Goal: Task Accomplishment & Management: Use online tool/utility

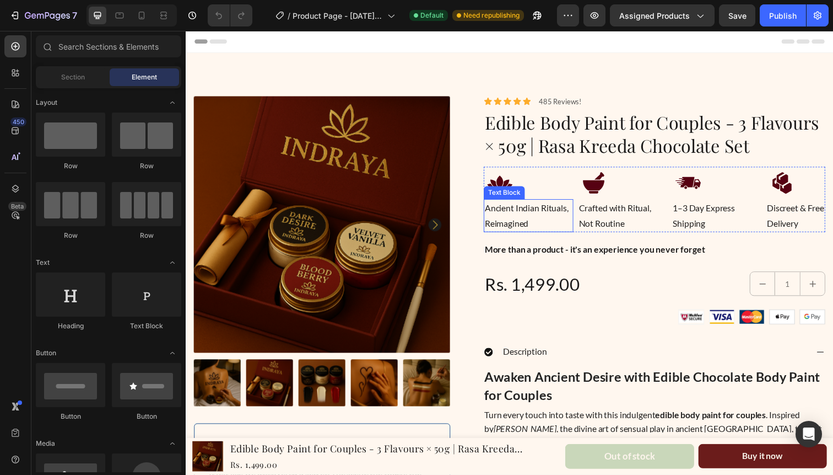
click at [528, 223] on p "Ancient Indian Rituals, Reimagined" at bounding box center [535, 220] width 89 height 32
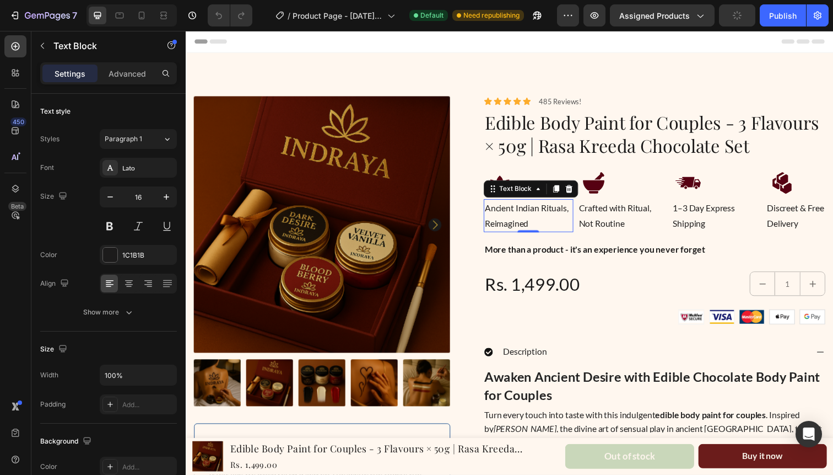
click at [531, 228] on p "Ancient Indian Rituals, Reimagined" at bounding box center [535, 220] width 89 height 32
click at [534, 215] on p "Ancient Indian Rituals, Reimagined" at bounding box center [535, 220] width 89 height 32
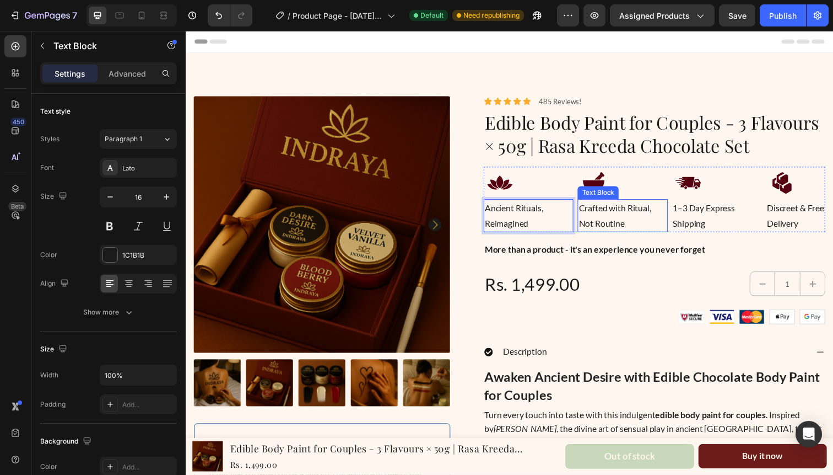
click at [623, 229] on p "Crafted with Ritual, Not Routine" at bounding box center [631, 220] width 89 height 32
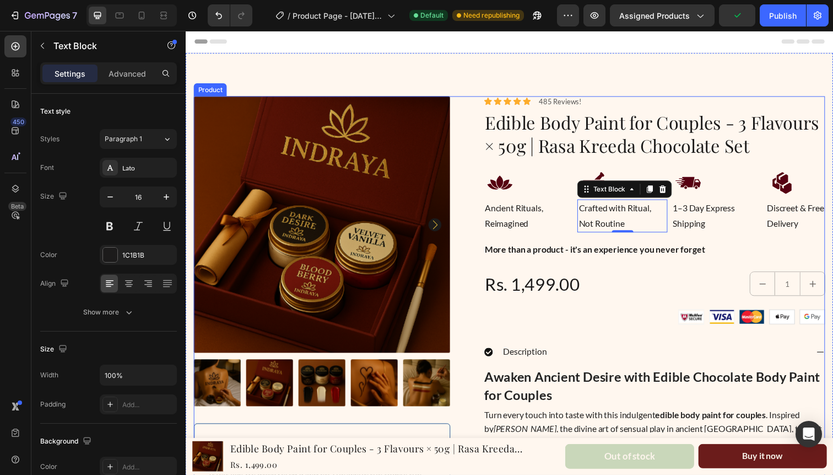
click at [467, 260] on div "Product Images Icon Icon Icon Icon Icon Icon List Suraj M. Text Block Row Verif…" at bounding box center [516, 334] width 645 height 473
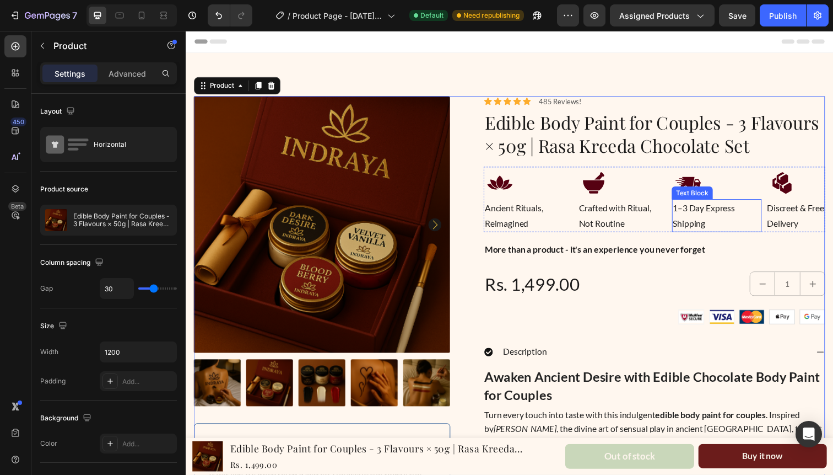
click at [694, 217] on p "1–3 Day Express Shipping" at bounding box center [727, 220] width 89 height 32
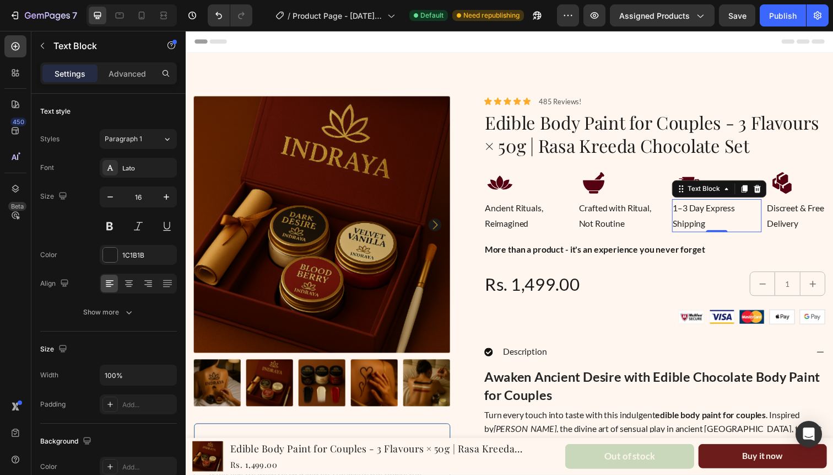
click at [733, 213] on p "1–3 Day Express Shipping" at bounding box center [727, 220] width 89 height 32
click at [728, 213] on p "1–3 Day Express Shipping" at bounding box center [727, 220] width 89 height 32
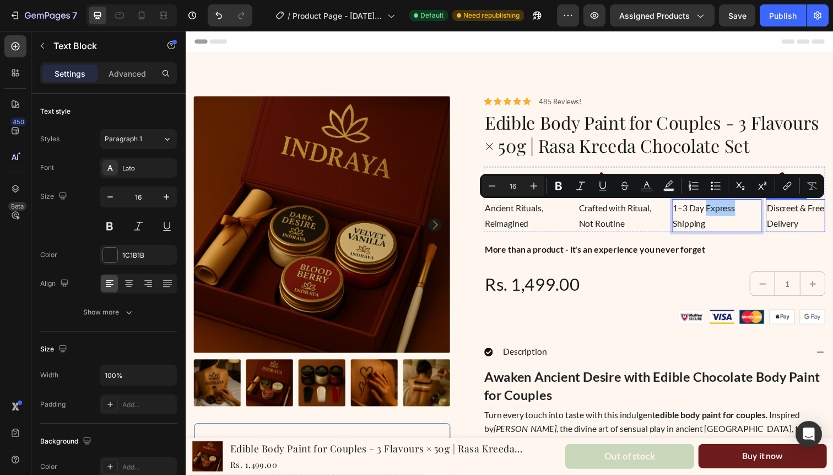
click at [803, 228] on p "Delivery" at bounding box center [808, 228] width 58 height 16
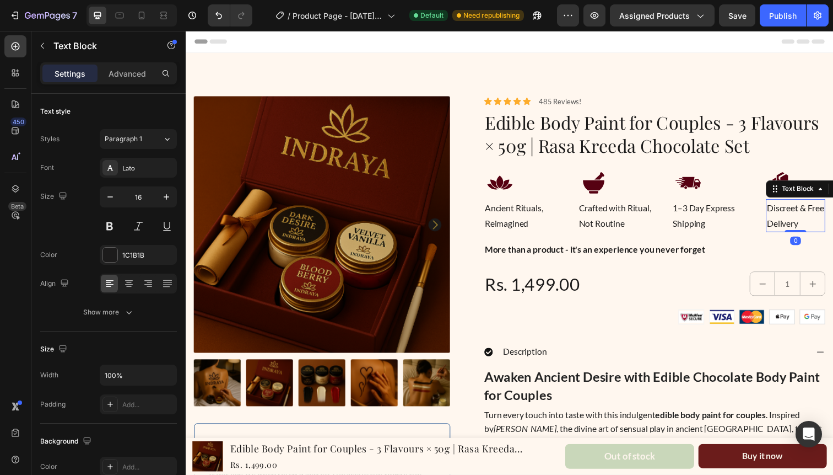
click at [800, 210] on p "Discreet & Free" at bounding box center [808, 212] width 58 height 16
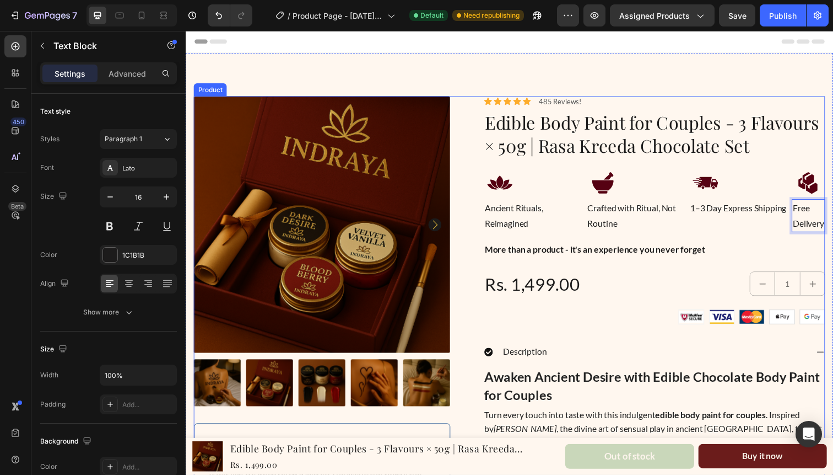
click at [466, 240] on div "Product Images Icon Icon Icon Icon Icon Icon List Suraj M. Text Block Row Verif…" at bounding box center [516, 334] width 645 height 473
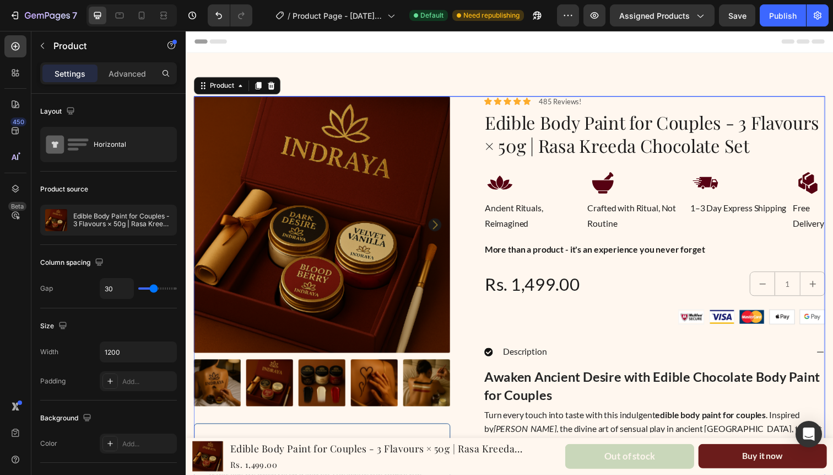
click at [624, 41] on div "Header" at bounding box center [517, 42] width 644 height 22
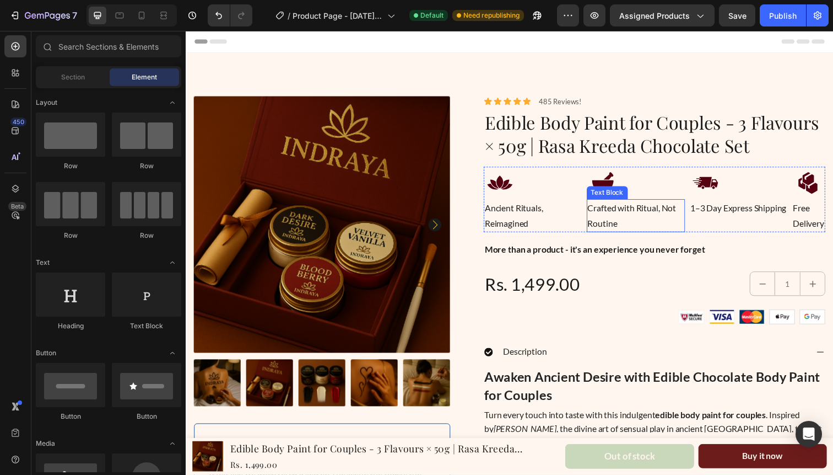
click at [670, 217] on p "Crafted with Ritual, Not Routine" at bounding box center [645, 220] width 99 height 32
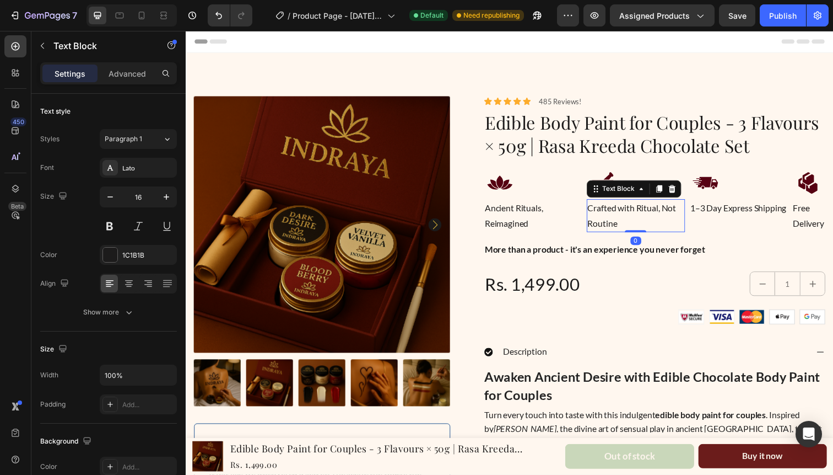
click at [670, 217] on p "Crafted with Ritual, Not Routine" at bounding box center [645, 220] width 99 height 32
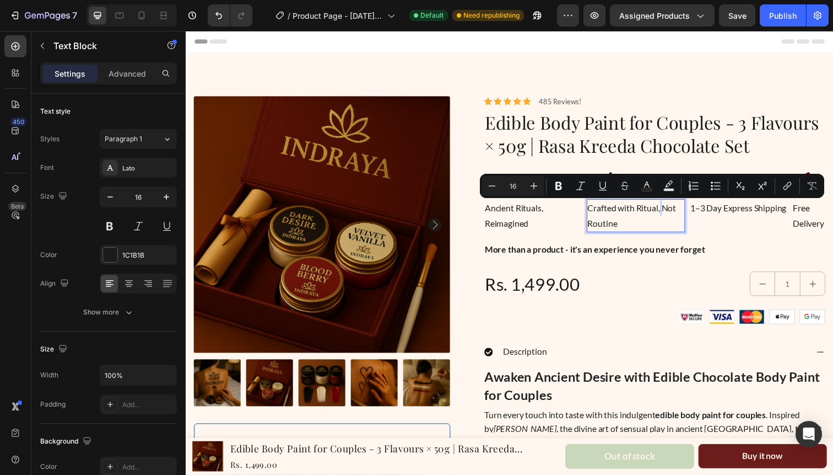
click at [672, 215] on p "Crafted with Ritual, Not Routine" at bounding box center [645, 220] width 99 height 32
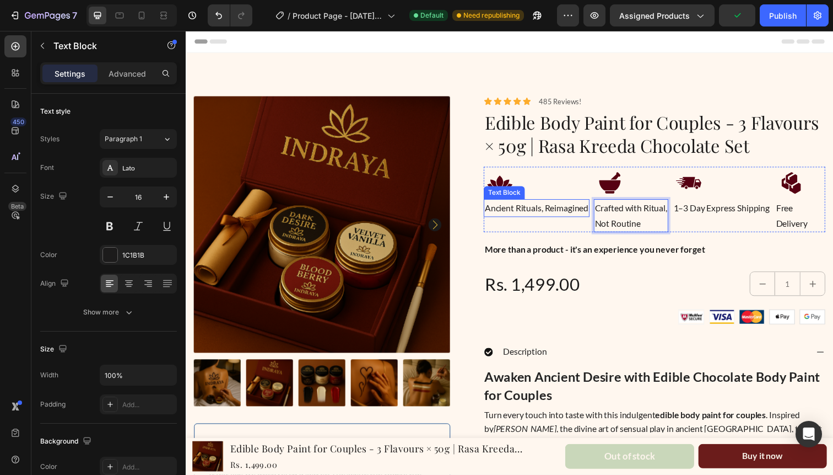
click at [554, 214] on p "Ancient Rituals, Reimagined" at bounding box center [544, 212] width 106 height 16
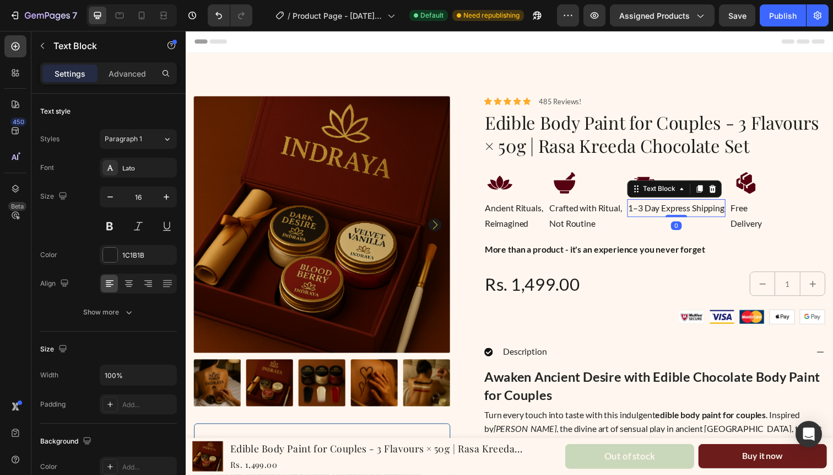
click at [690, 207] on p "1–3 Day Express Shipping" at bounding box center [687, 212] width 98 height 16
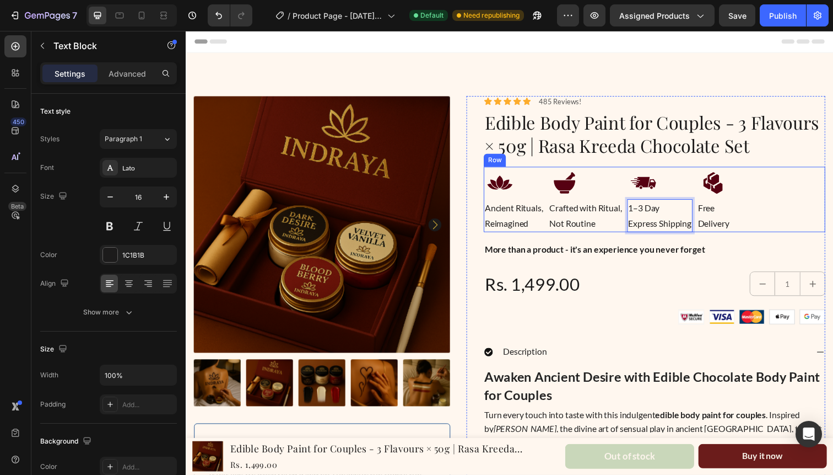
click at [789, 204] on div "Icon Ancient Rituals, Reimagined Text Block Icon Crafted with Ritual, Not Routi…" at bounding box center [664, 203] width 349 height 67
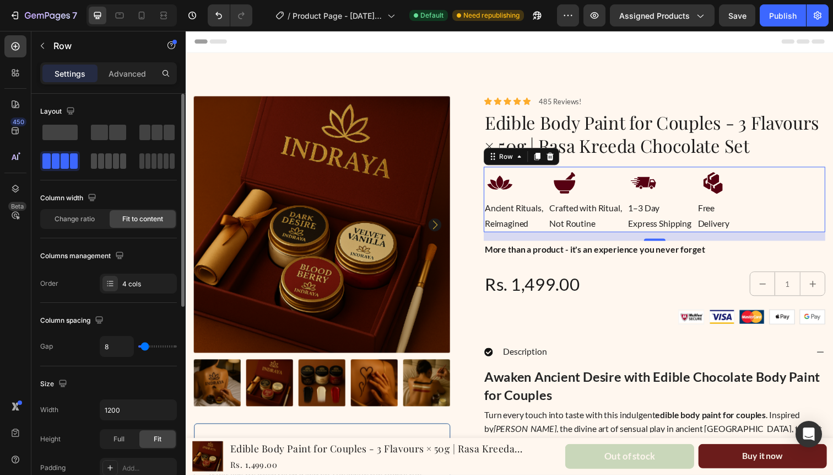
click at [104, 167] on span at bounding box center [101, 160] width 6 height 15
click at [52, 167] on span at bounding box center [56, 160] width 8 height 15
click at [515, 165] on div "Row" at bounding box center [513, 159] width 40 height 13
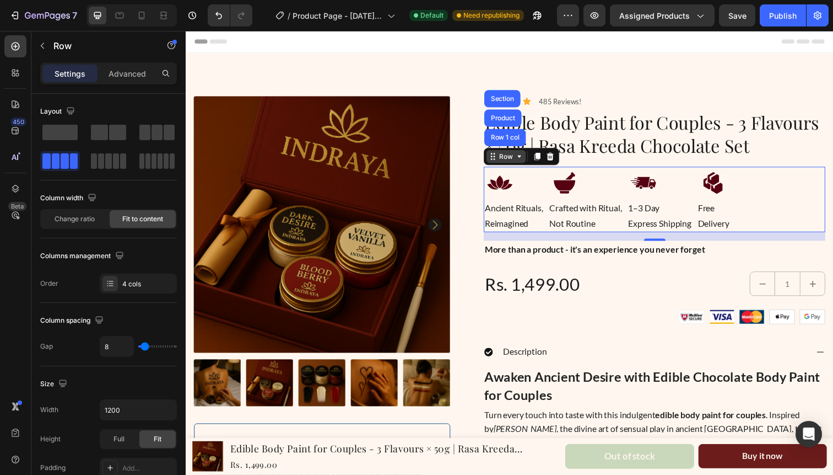
click at [515, 165] on div "Row" at bounding box center [513, 159] width 40 height 13
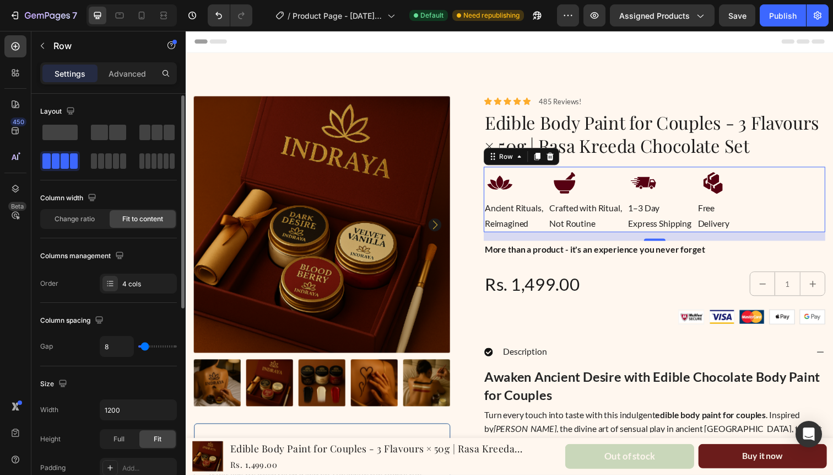
scroll to position [12, 0]
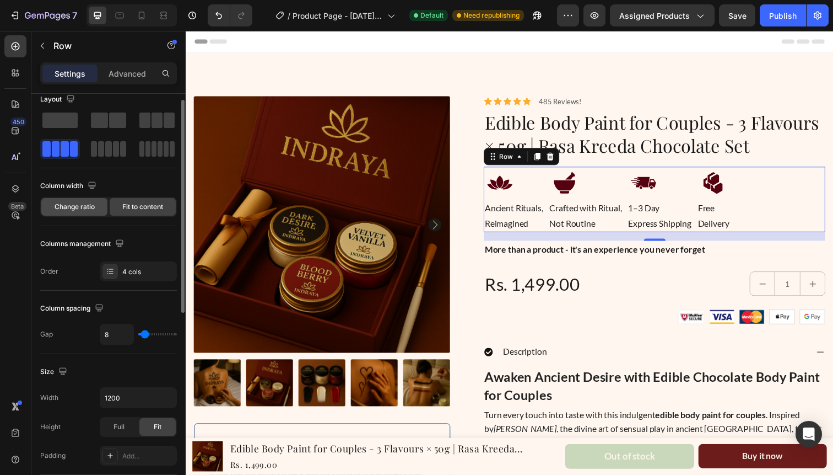
click at [78, 212] on div "Change ratio" at bounding box center [74, 207] width 66 height 18
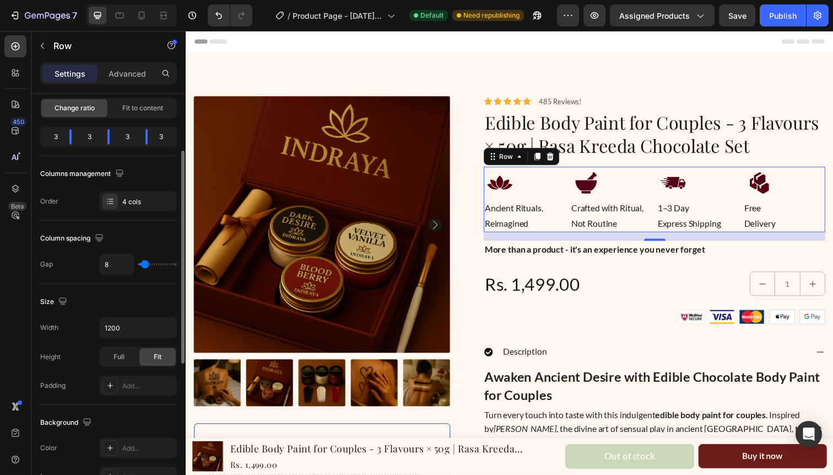
scroll to position [130, 0]
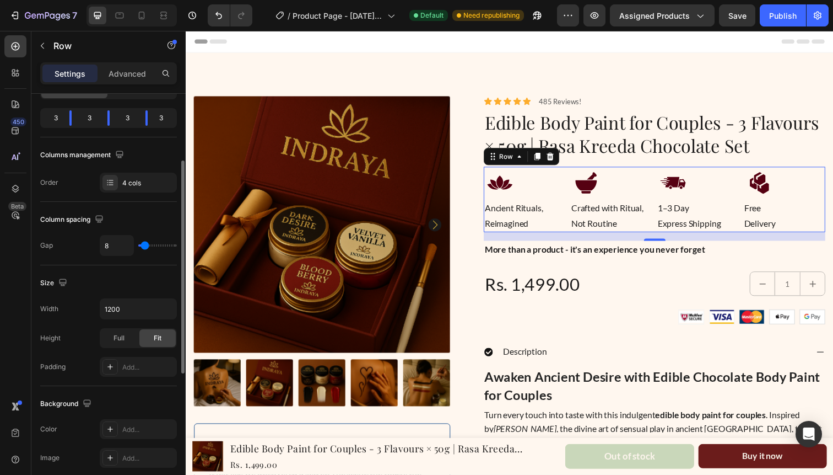
type input "24"
type input "33"
type input "35"
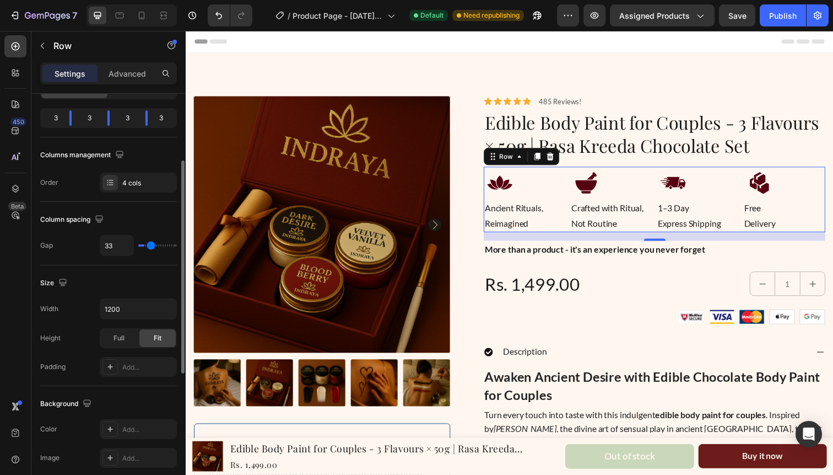
type input "35"
type input "37"
type input "38"
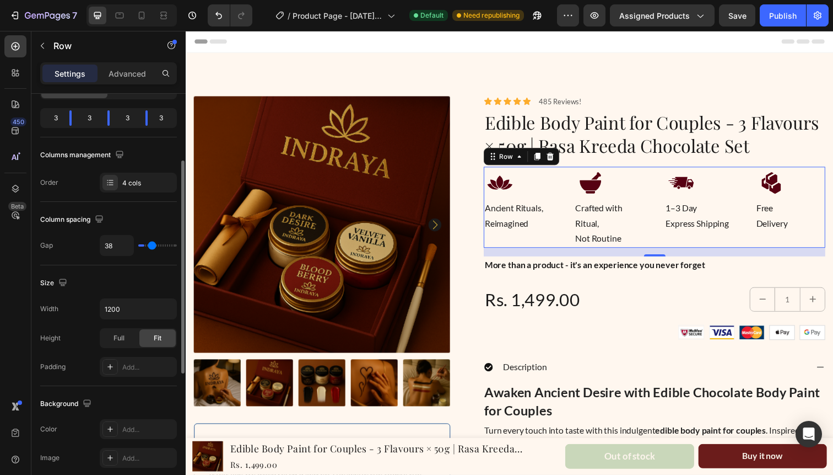
type input "40"
drag, startPoint x: 146, startPoint y: 244, endPoint x: 152, endPoint y: 244, distance: 6.1
type input "40"
click at [152, 244] on input "range" at bounding box center [157, 245] width 39 height 2
type input "35"
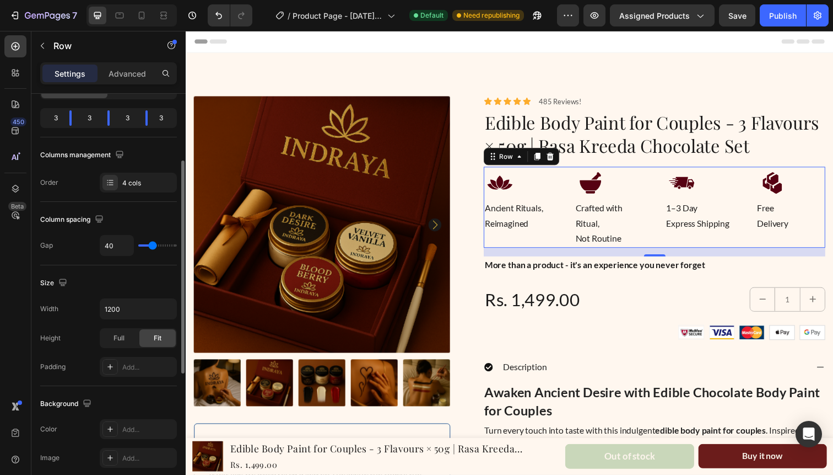
type input "35"
type input "21"
type input "18"
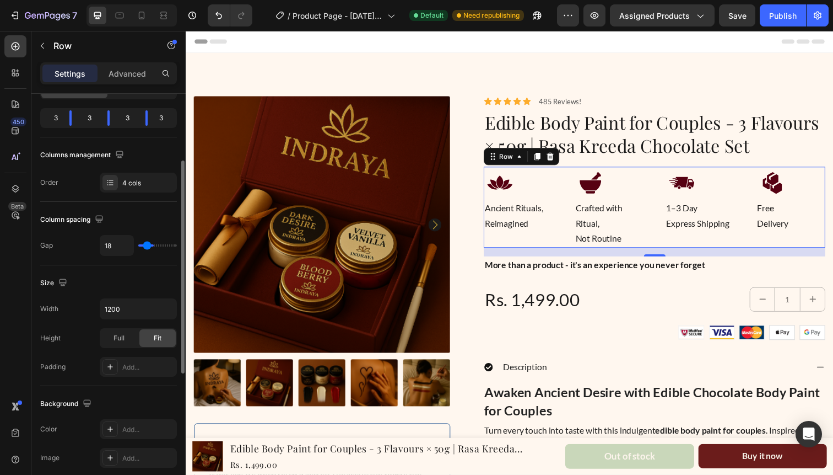
type input "16"
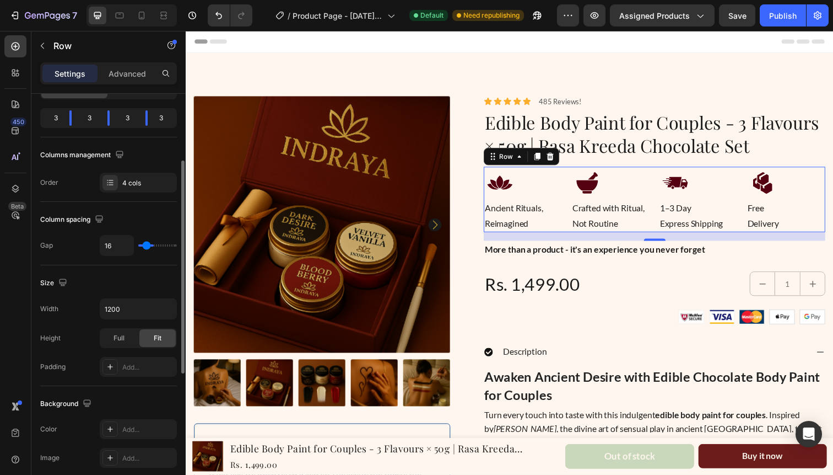
type input "15"
type input "14"
type input "13"
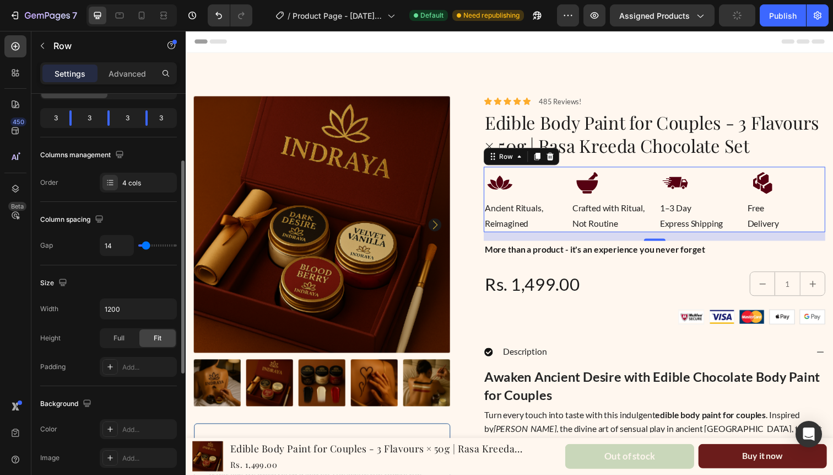
type input "13"
type input "16"
type input "17"
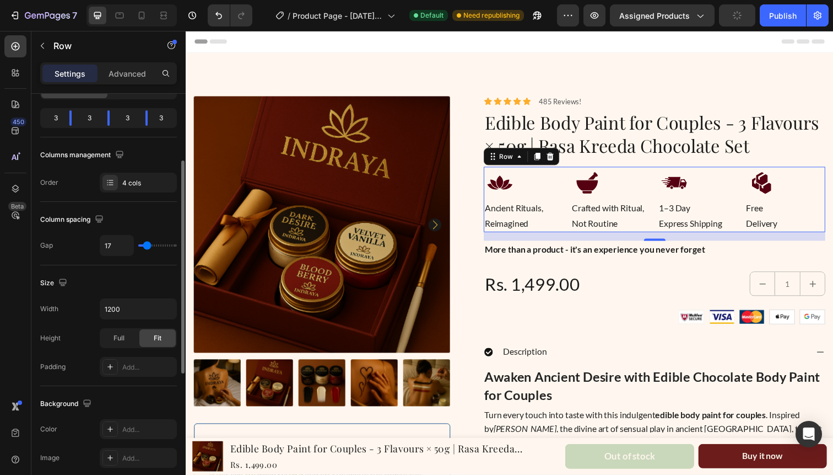
type input "18"
type input "19"
type input "20"
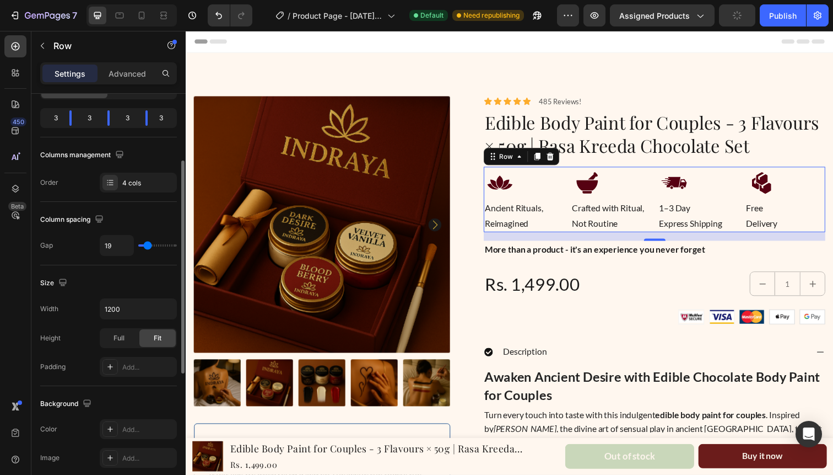
type input "20"
type input "21"
type input "22"
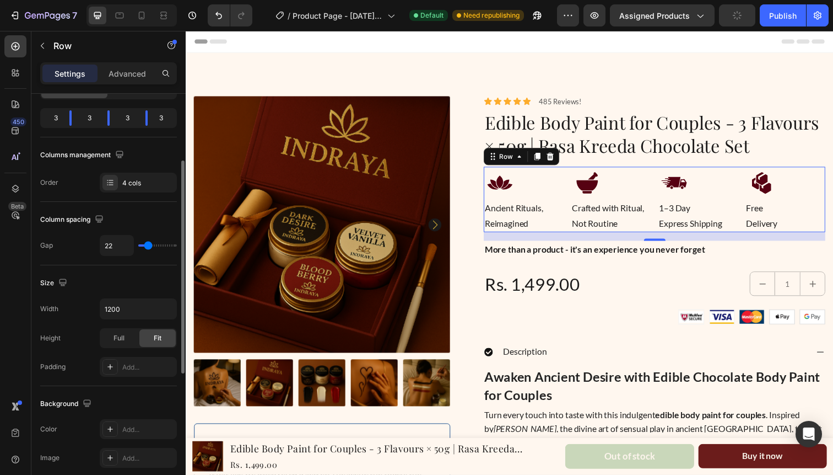
type input "23"
type input "24"
type input "25"
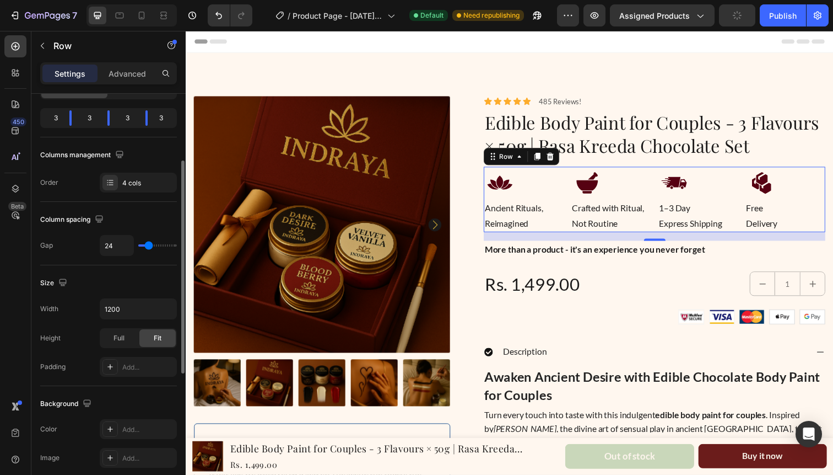
type input "25"
type input "26"
type input "27"
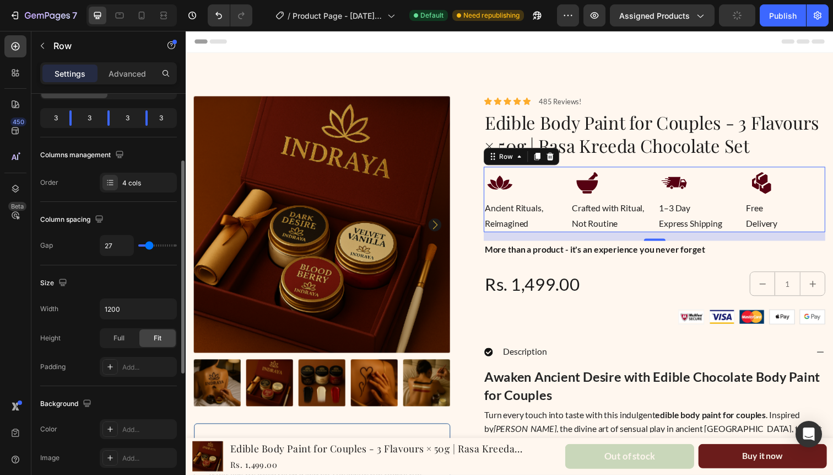
type input "28"
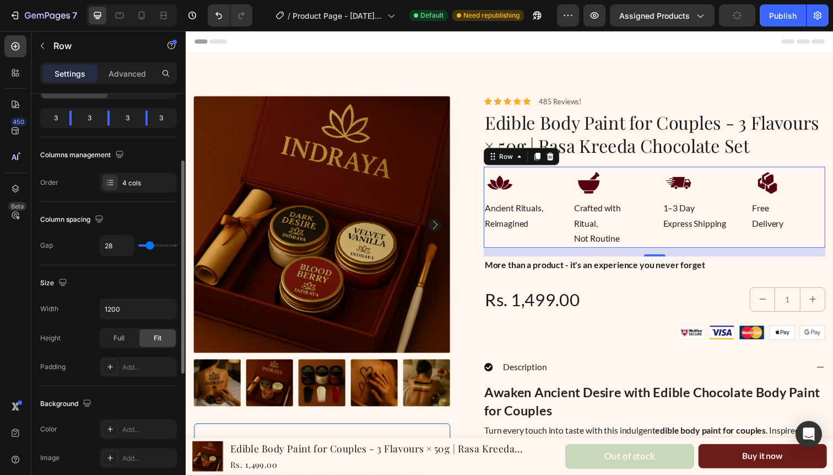
type input "29"
type input "30"
type input "31"
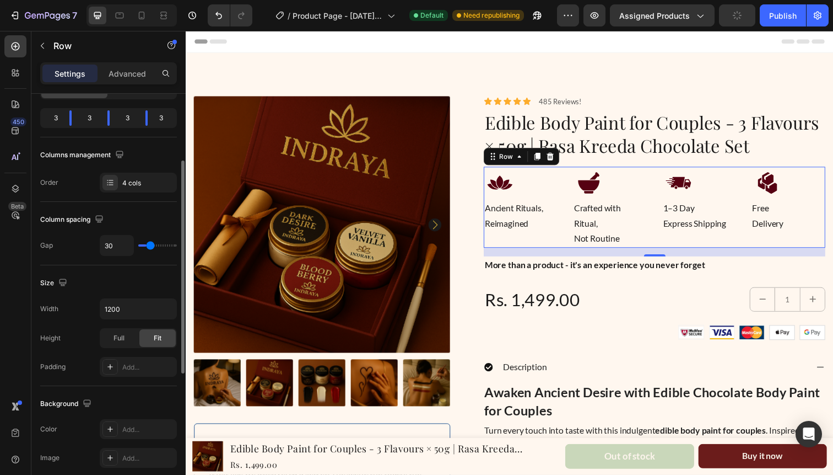
type input "31"
type input "32"
type input "33"
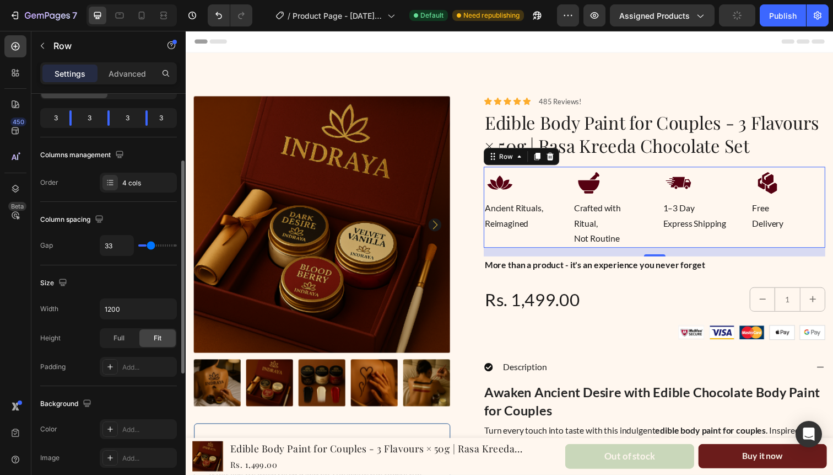
type input "34"
type input "35"
type input "36"
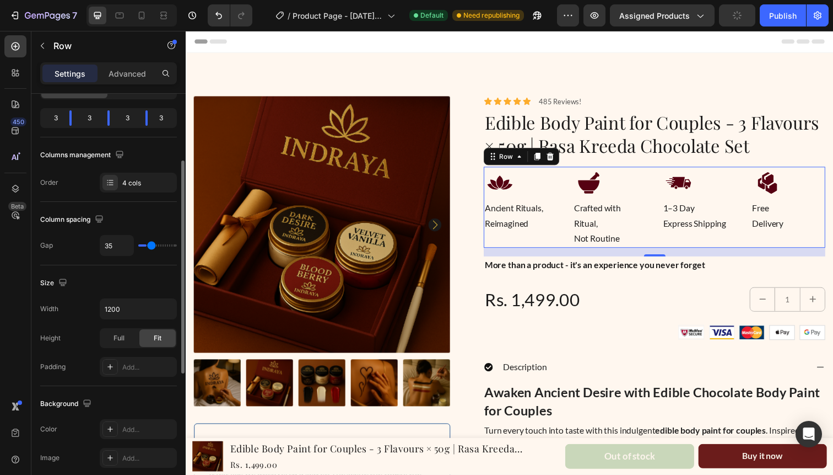
type input "36"
type input "37"
type input "38"
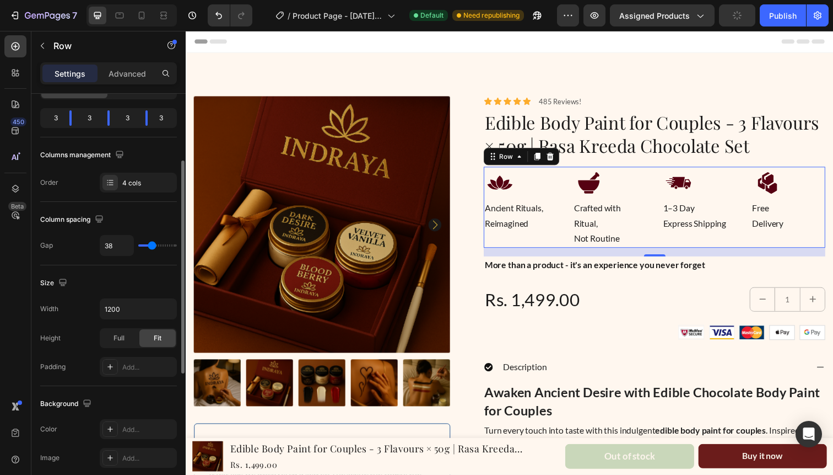
type input "39"
type input "38"
type input "36"
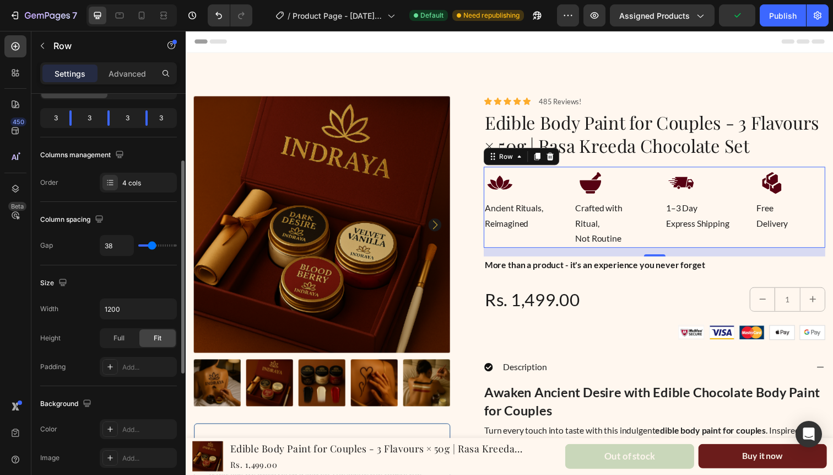
type input "36"
type input "29"
type input "28"
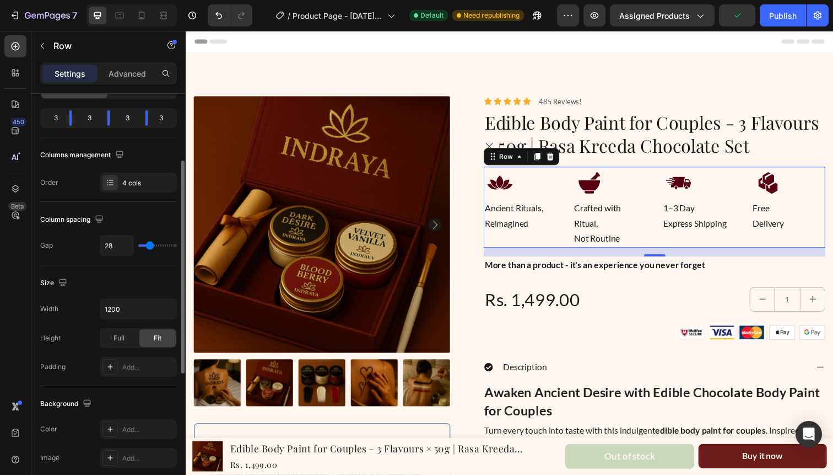
type input "27"
type input "26"
type input "25"
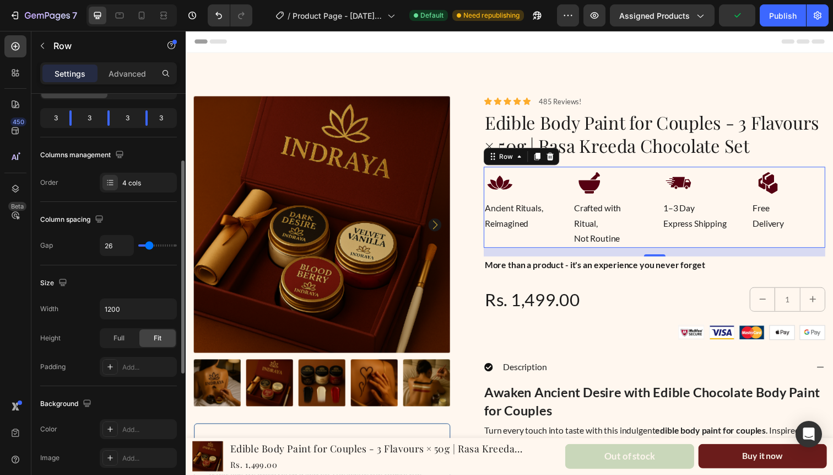
type input "25"
type input "24"
type input "23"
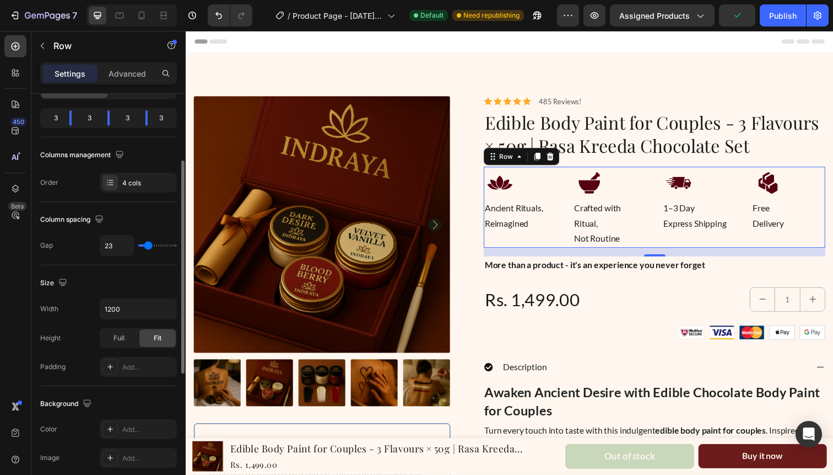
type input "22"
type input "21"
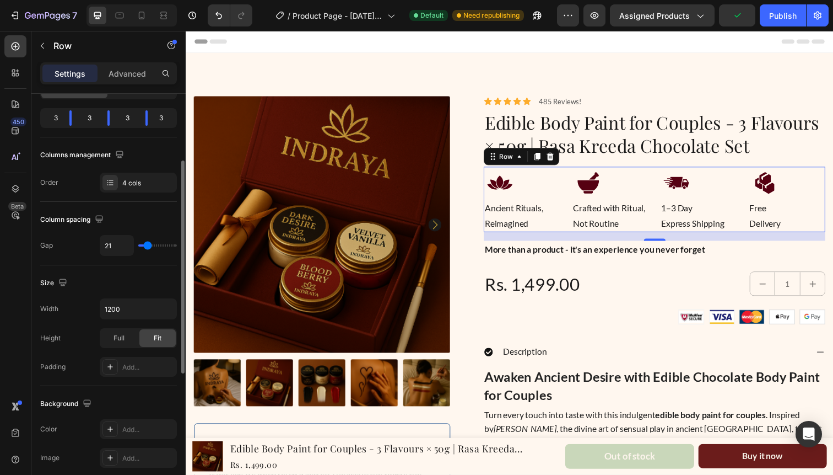
type input "20"
type input "19"
type input "18"
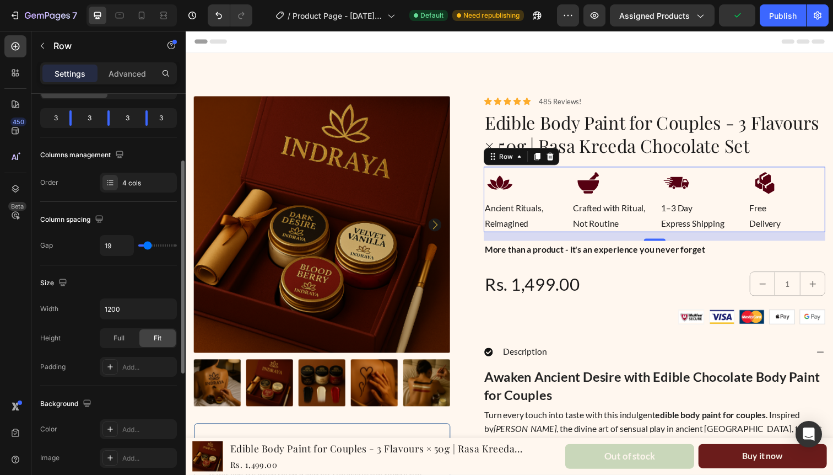
type input "18"
type input "17"
type input "18"
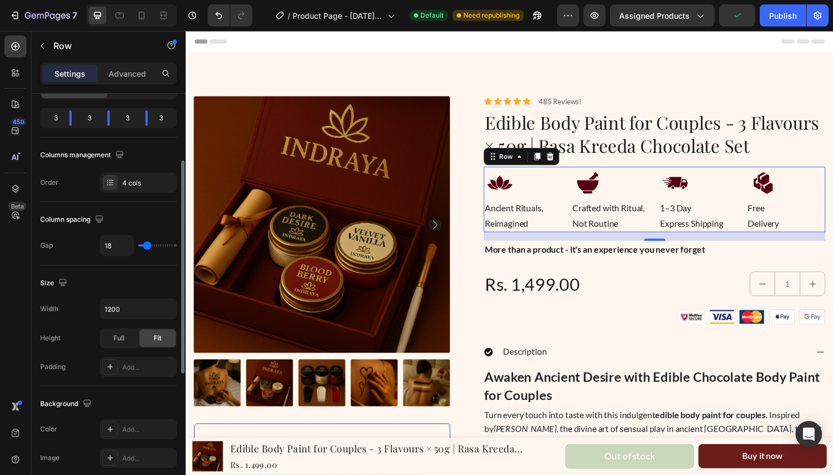
type input "19"
type input "20"
type input "21"
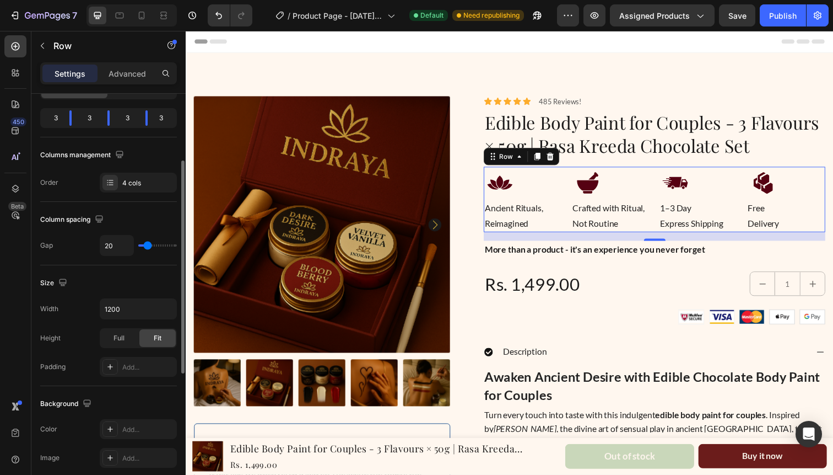
type input "21"
type input "22"
type input "23"
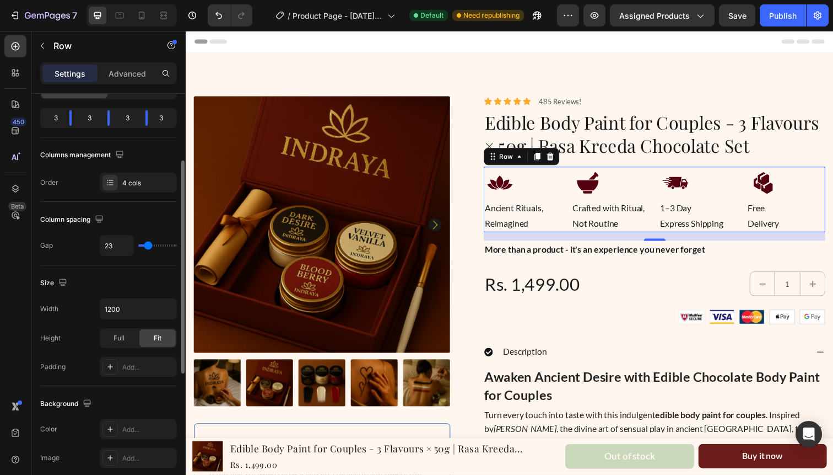
type input "24"
type input "25"
type input "26"
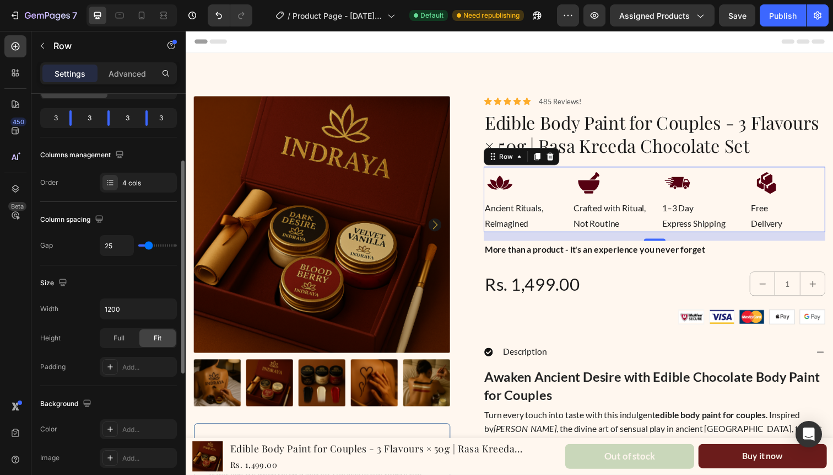
type input "26"
type input "27"
type input "26"
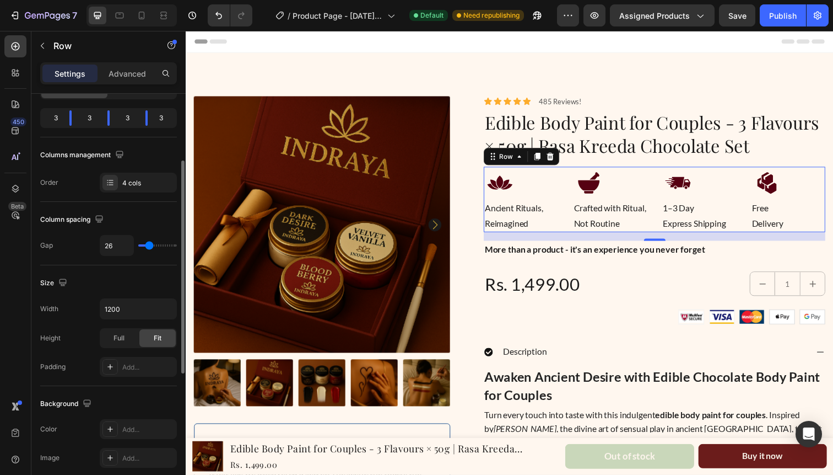
type input "25"
type input "24"
type input "23"
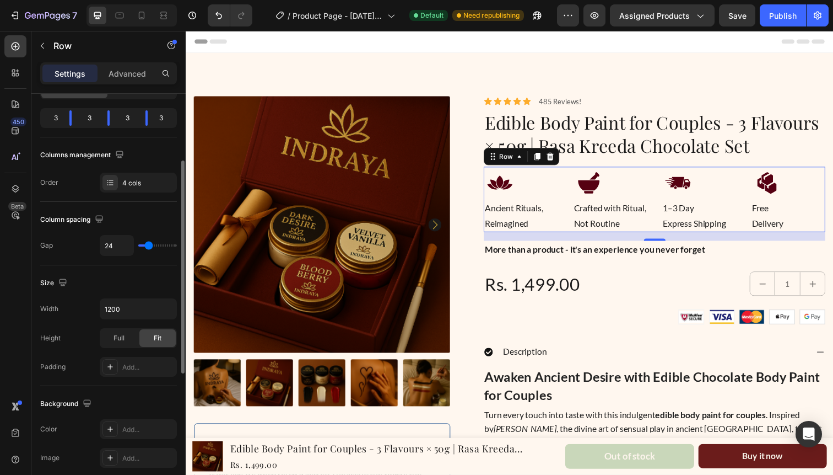
type input "23"
type input "22"
type input "21"
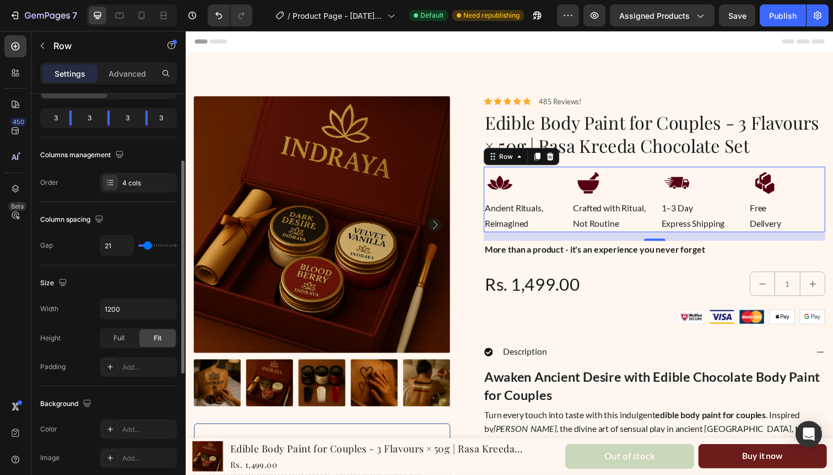
type input "20"
click at [147, 244] on input "range" at bounding box center [157, 245] width 39 height 2
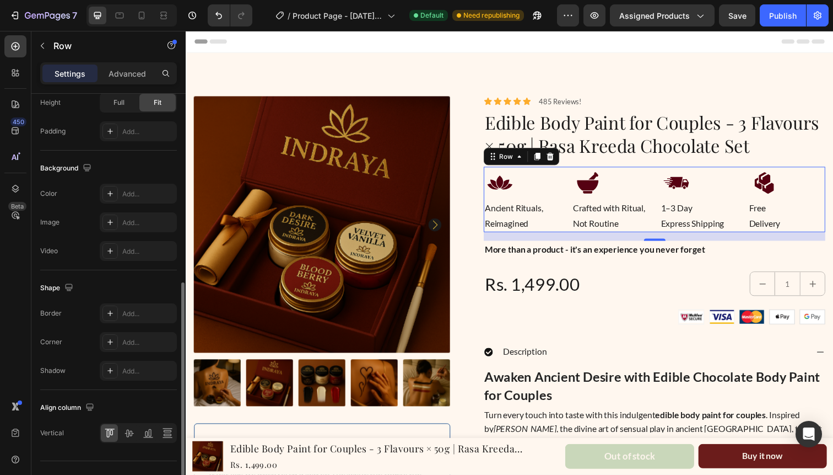
scroll to position [386, 0]
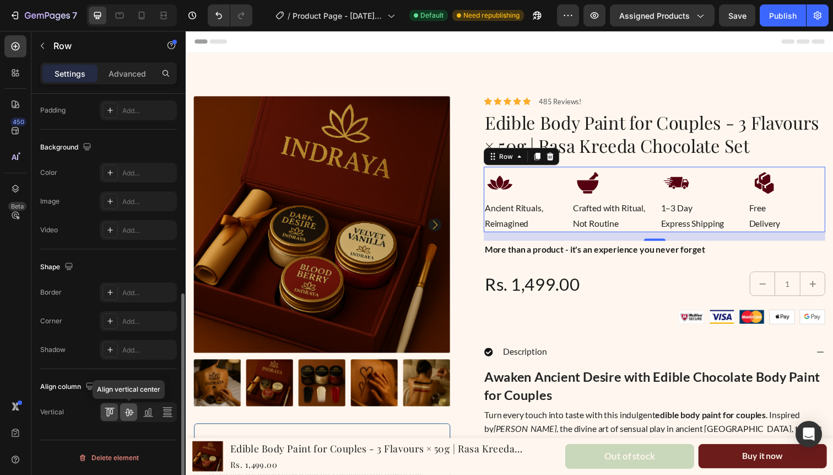
click at [129, 410] on icon at bounding box center [128, 411] width 11 height 11
click at [147, 414] on icon at bounding box center [148, 411] width 11 height 11
click at [162, 414] on icon at bounding box center [167, 411] width 11 height 11
click at [111, 421] on div at bounding box center [138, 412] width 77 height 20
click at [107, 413] on icon at bounding box center [109, 411] width 11 height 11
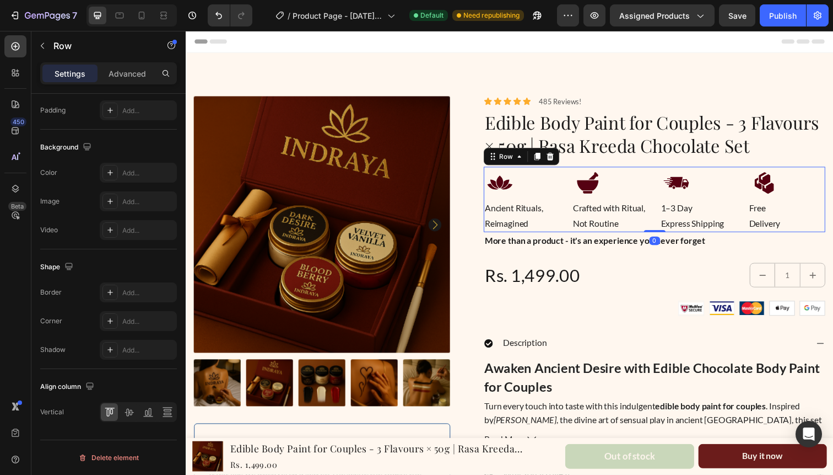
drag, startPoint x: 666, startPoint y: 244, endPoint x: 665, endPoint y: 231, distance: 12.2
click at [665, 231] on div "Icon Ancient Rituals, Reimagined Text Block Icon Crafted with Ritual, Not Routi…" at bounding box center [664, 203] width 349 height 67
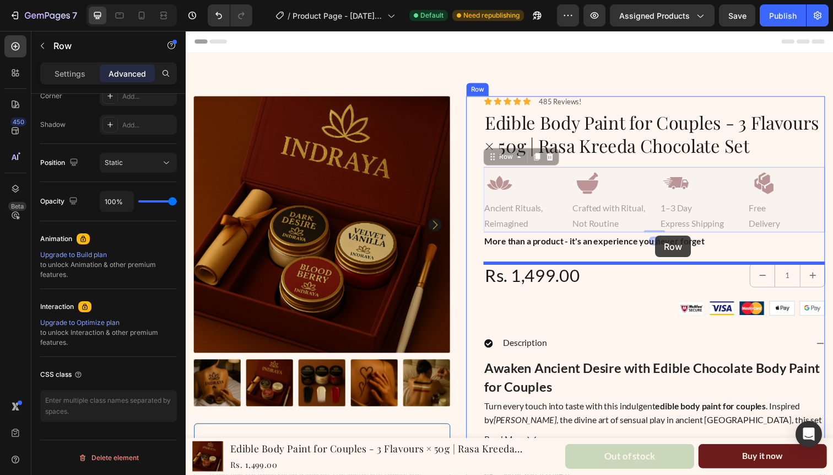
drag, startPoint x: 665, startPoint y: 231, endPoint x: 665, endPoint y: 240, distance: 8.3
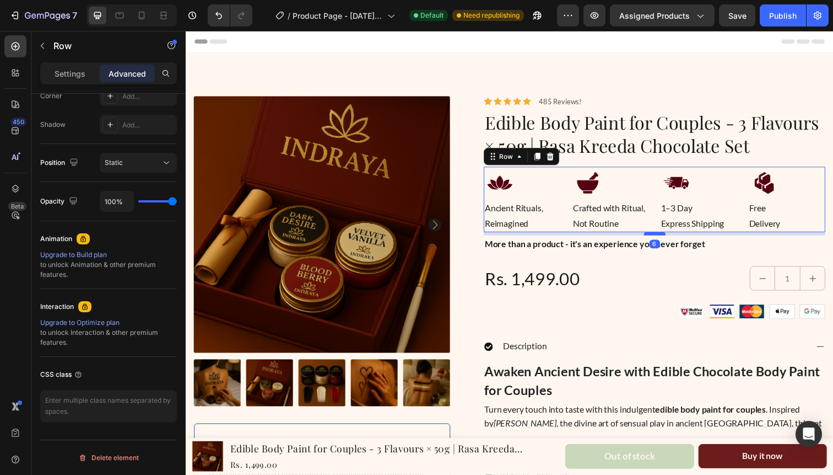
click at [665, 237] on div at bounding box center [665, 237] width 22 height 3
type input "6"
click at [781, 16] on div "Publish" at bounding box center [783, 16] width 28 height 12
click at [614, 214] on p "Crafted with Ritual," at bounding box center [619, 212] width 77 height 16
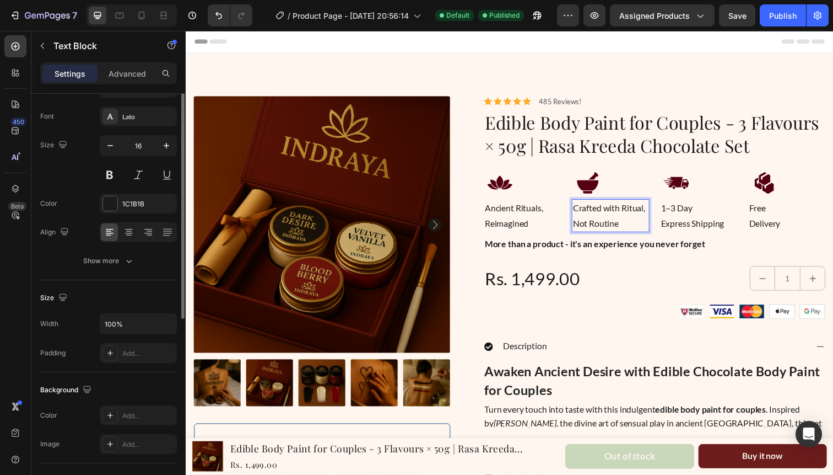
scroll to position [52, 0]
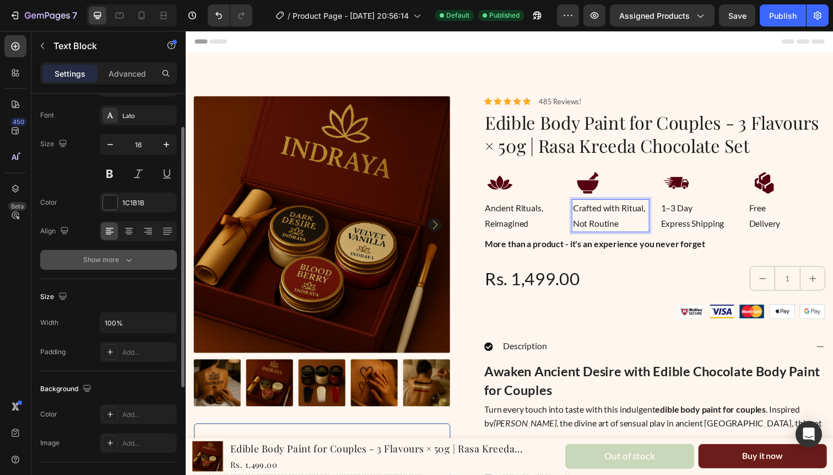
click at [120, 263] on div "Show more" at bounding box center [108, 259] width 51 height 11
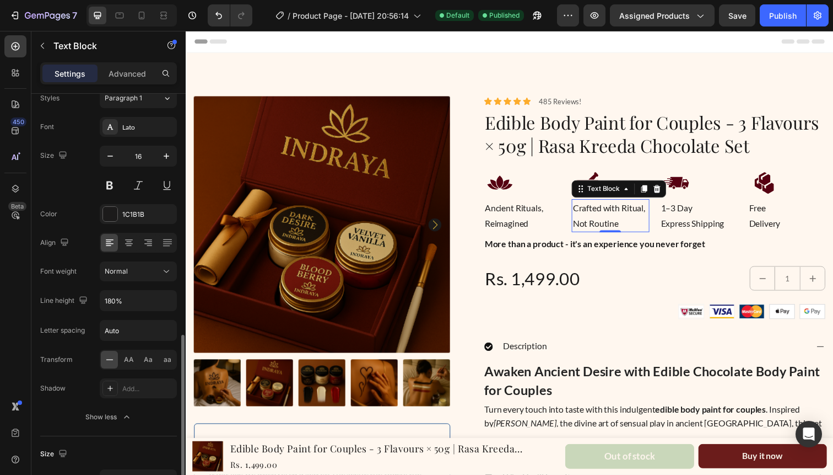
scroll to position [0, 0]
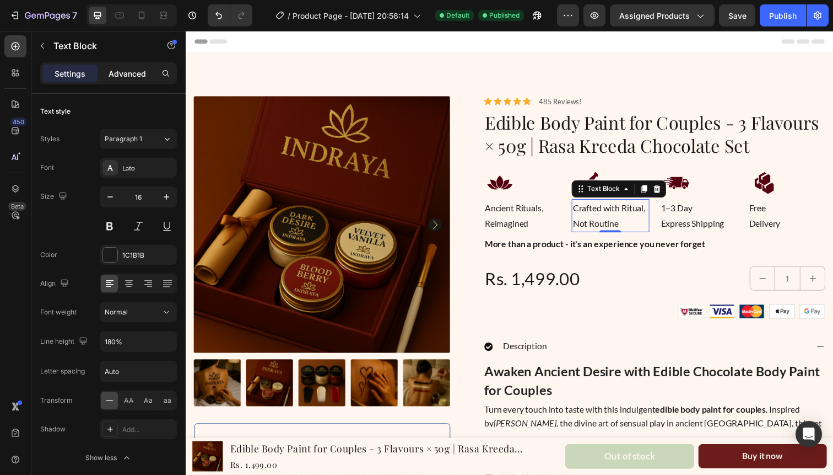
click at [131, 79] on p "Advanced" at bounding box center [127, 74] width 37 height 12
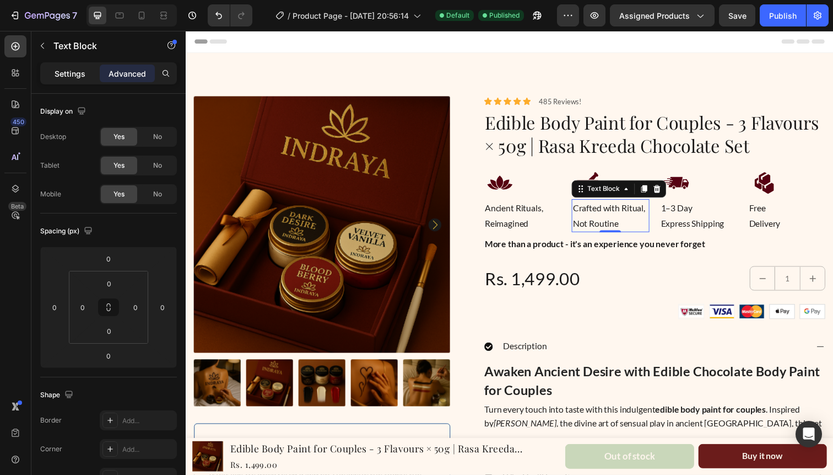
drag, startPoint x: 66, startPoint y: 77, endPoint x: 75, endPoint y: 89, distance: 14.9
click at [66, 77] on p "Settings" at bounding box center [70, 74] width 31 height 12
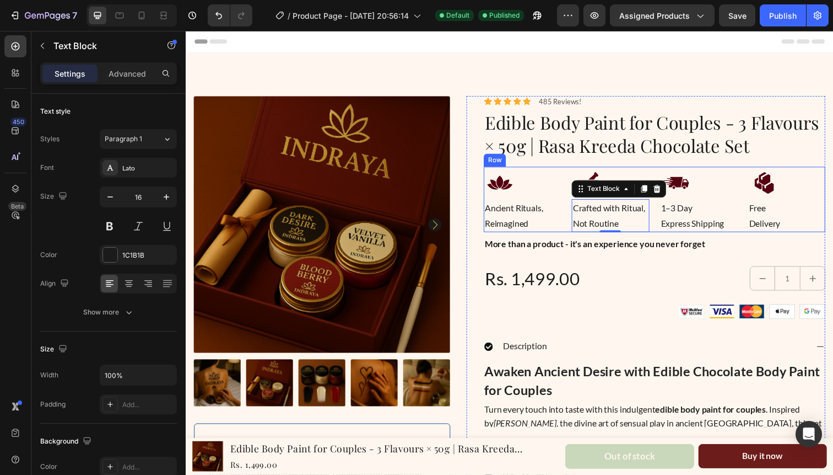
click at [575, 170] on div "Icon Ancient Rituals, Reimagined Text Block Icon Crafted with Ritual, Not Routi…" at bounding box center [664, 203] width 349 height 67
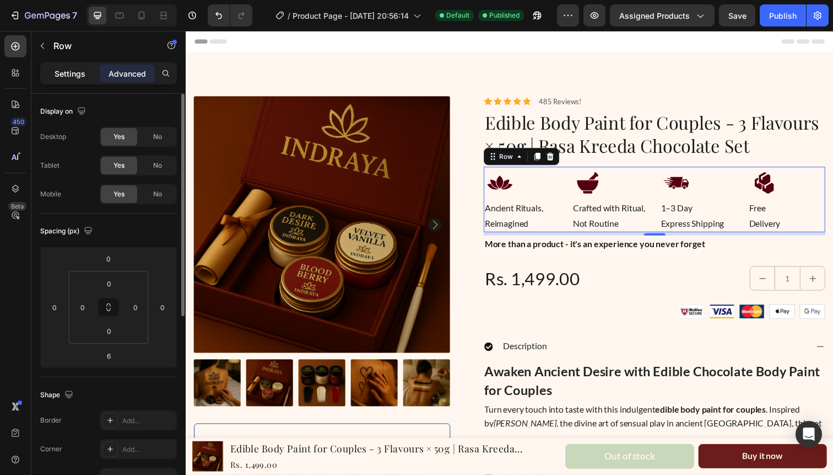
click at [74, 75] on p "Settings" at bounding box center [70, 74] width 31 height 12
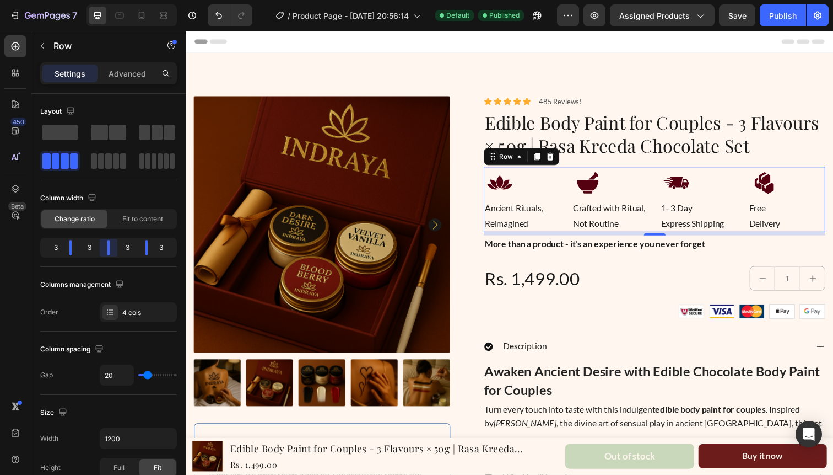
drag, startPoint x: 106, startPoint y: 251, endPoint x: 112, endPoint y: 251, distance: 6.1
click at [112, 0] on body "7 / Product Page - [DATE] 20:56:14 Default Published Preview Assigned Products …" at bounding box center [416, 0] width 833 height 0
drag, startPoint x: 107, startPoint y: 245, endPoint x: 116, endPoint y: 245, distance: 8.3
click at [116, 0] on body "7 / Product Page - [DATE] 20:56:14 Default Published Preview Assigned Products …" at bounding box center [416, 0] width 833 height 0
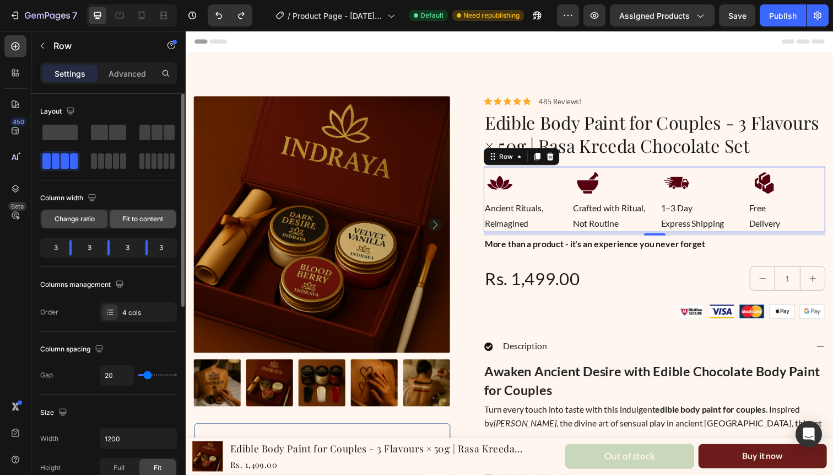
click at [143, 226] on div "Fit to content" at bounding box center [143, 219] width 66 height 18
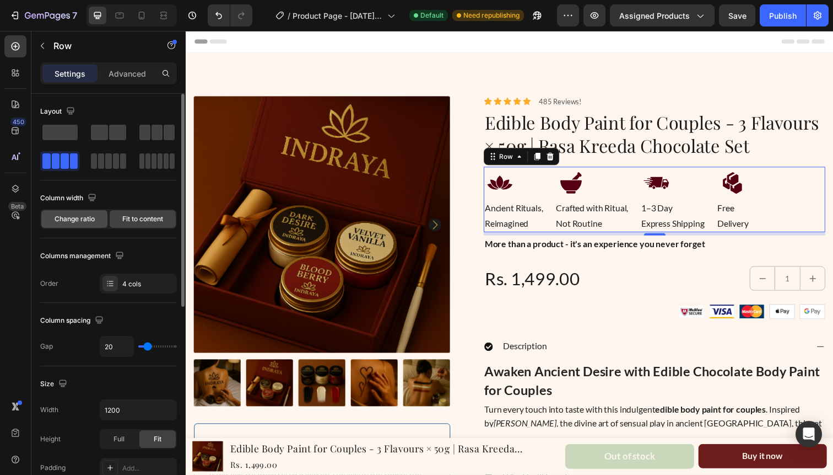
click at [69, 227] on div "Change ratio" at bounding box center [74, 219] width 66 height 18
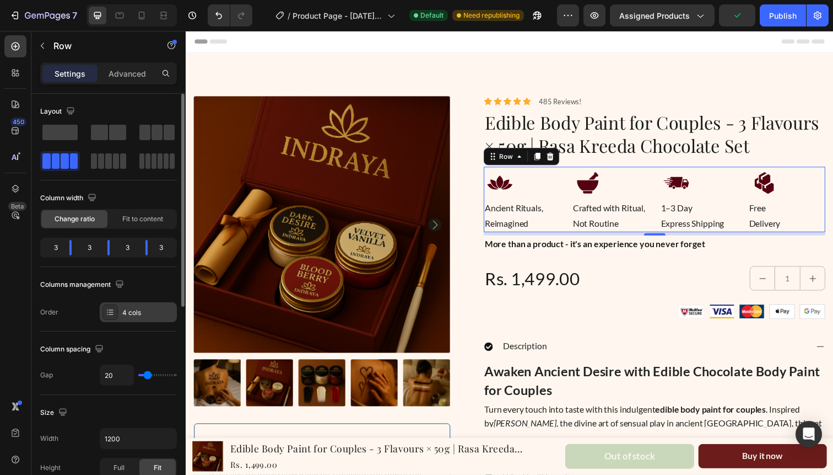
click at [132, 311] on div "4 cols" at bounding box center [148, 313] width 52 height 10
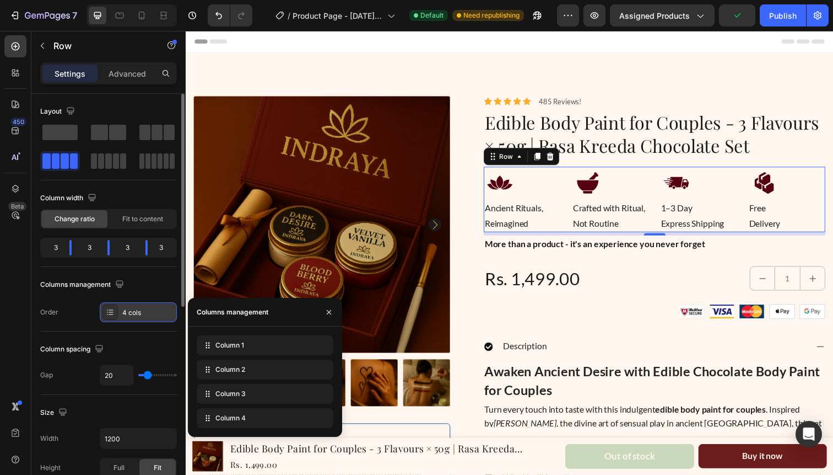
click at [132, 311] on div "4 cols" at bounding box center [148, 313] width 52 height 10
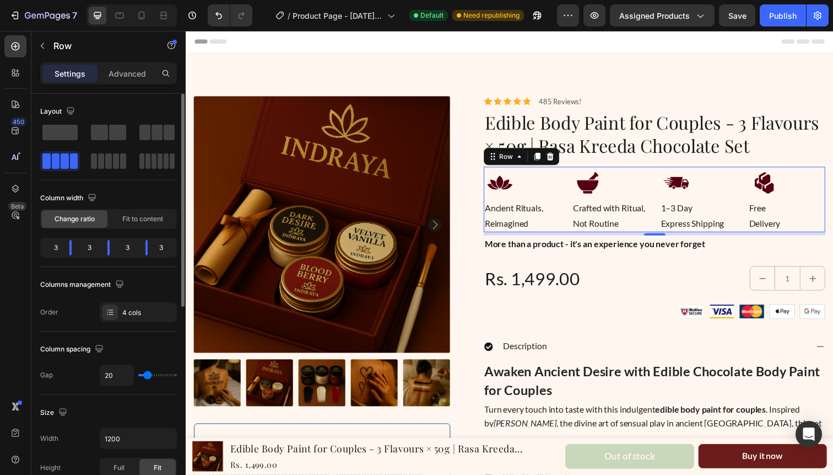
click at [57, 305] on div "Order" at bounding box center [49, 312] width 18 height 18
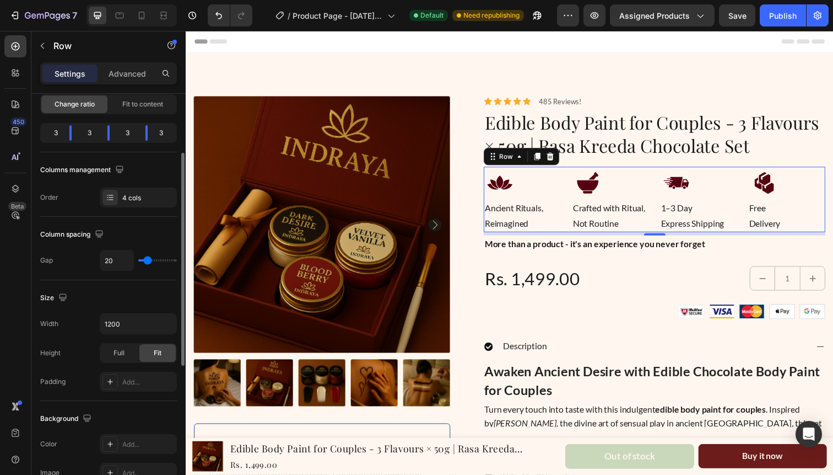
scroll to position [120, 0]
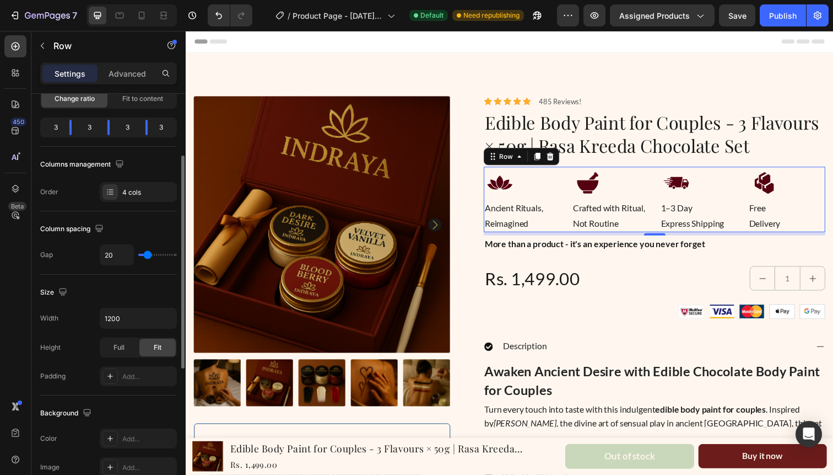
type input "22"
type input "21"
type input "19"
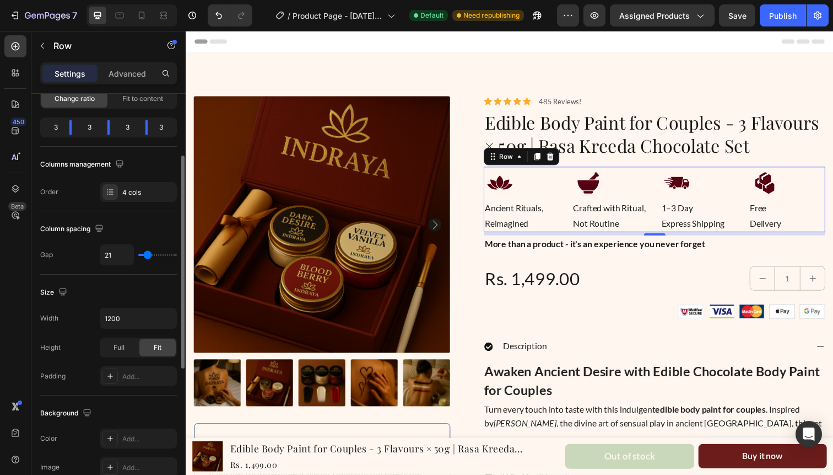
type input "19"
type input "18"
type input "17"
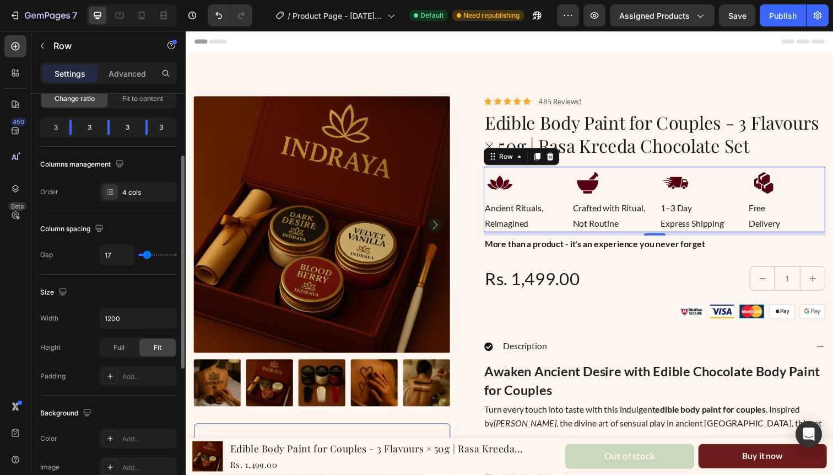
type input "16"
type input "15"
type input "14"
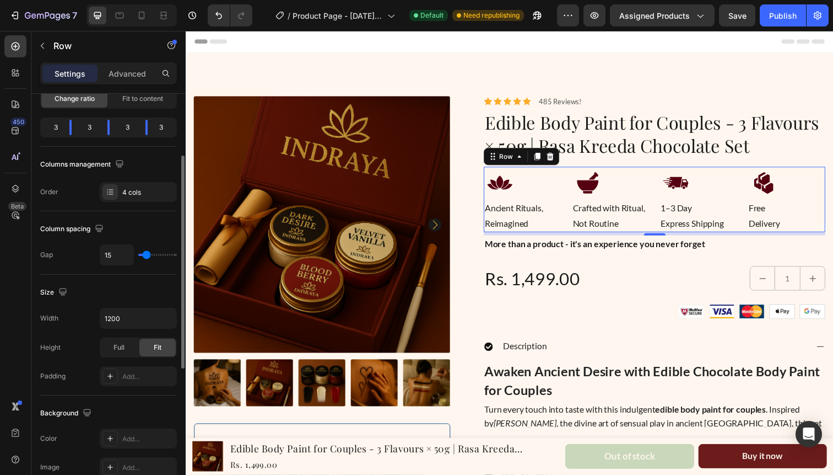
type input "14"
type input "13"
type input "12"
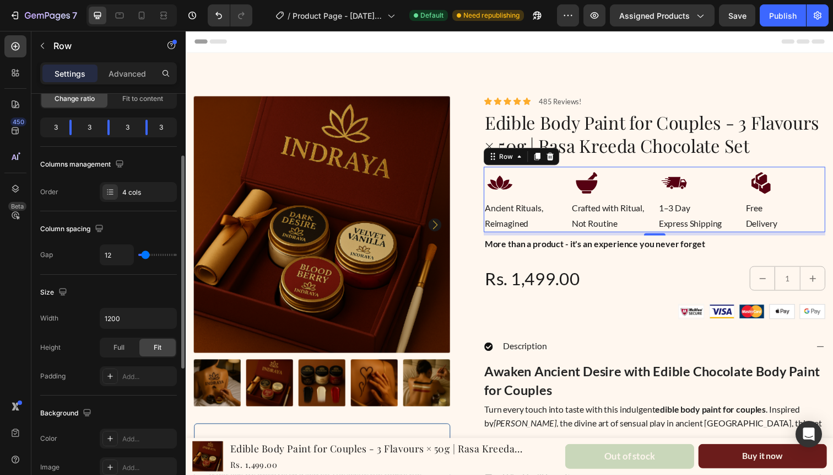
type input "13"
type input "14"
type input "15"
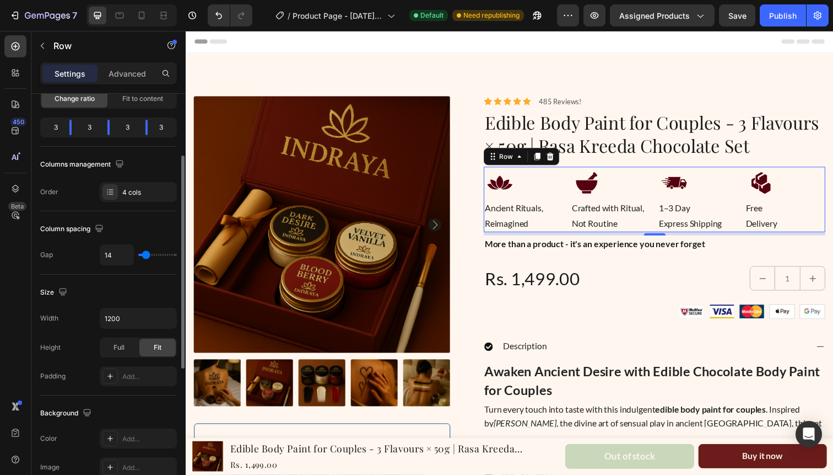
type input "15"
type input "16"
type input "17"
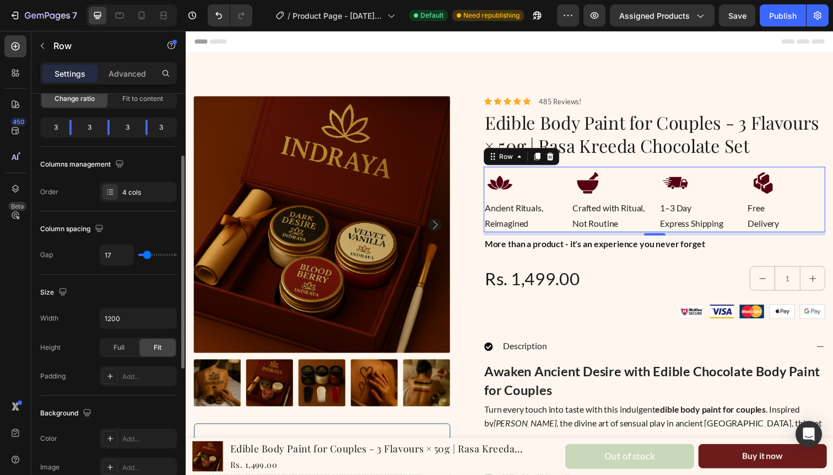
type input "16"
type input "15"
type input "14"
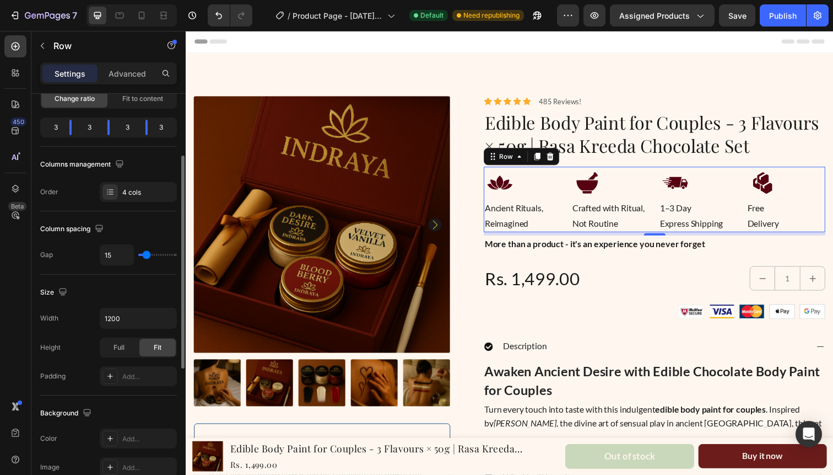
type input "14"
type input "13"
type input "12"
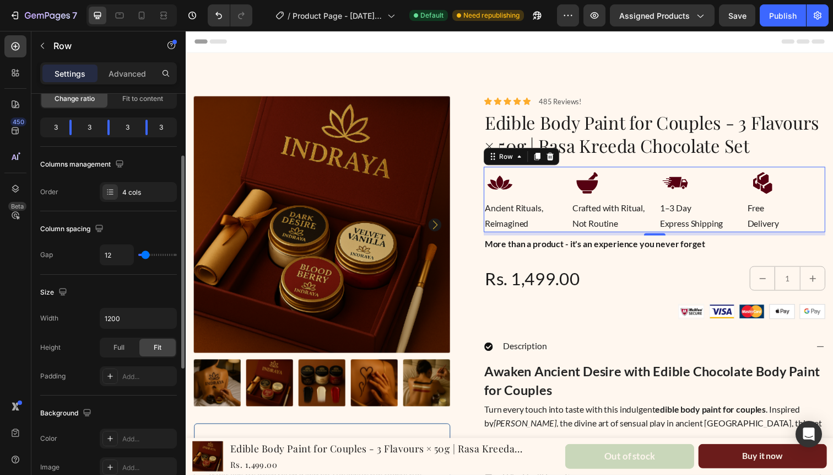
type input "11"
type input "10"
type input "9"
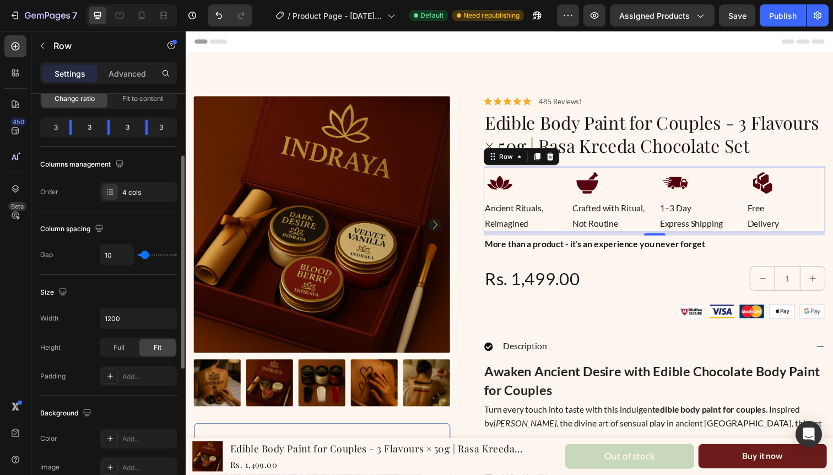
type input "9"
type input "8"
type input "7"
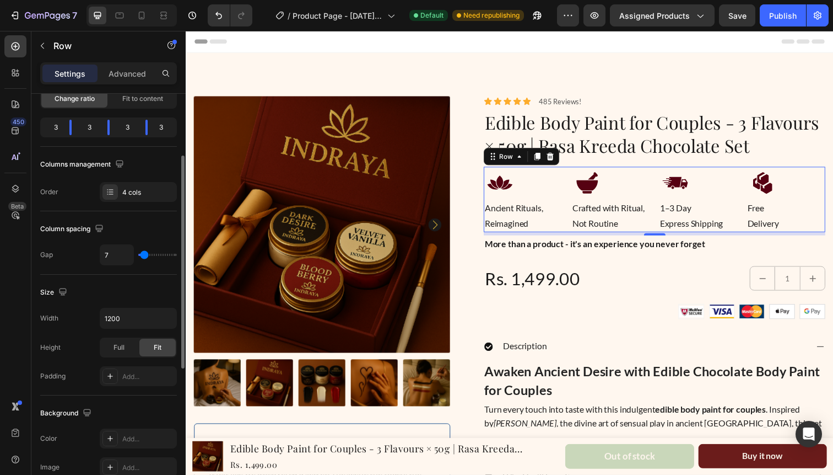
type input "6"
type input "5"
type input "4"
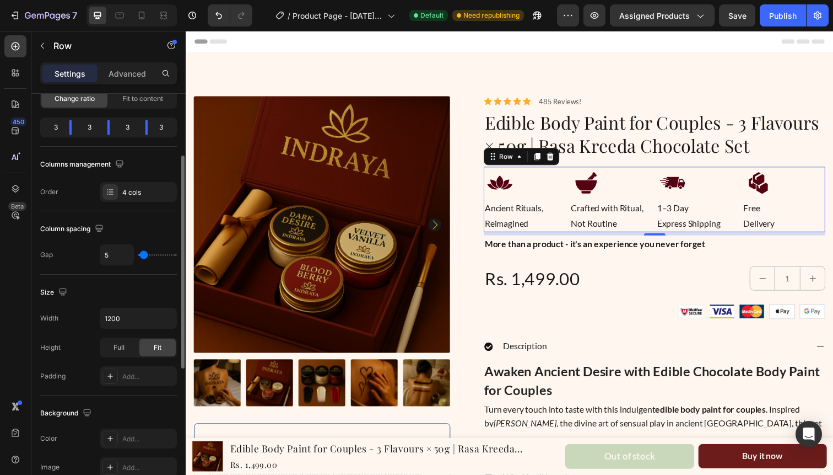
type input "4"
type input "3"
type input "2"
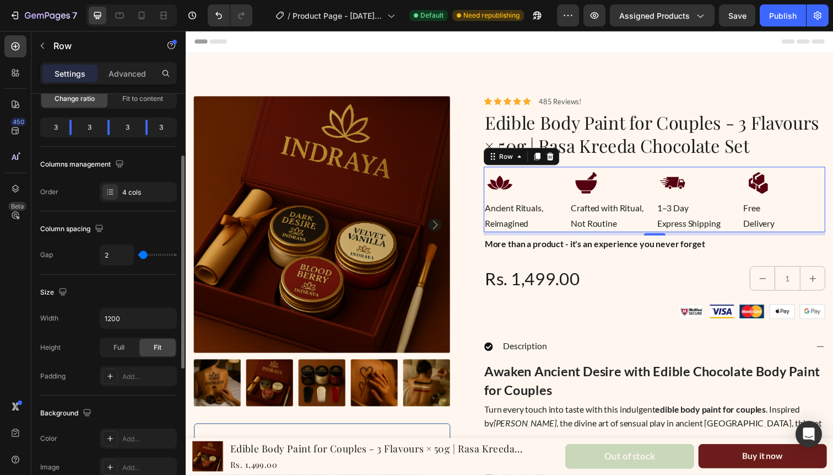
type input "1"
drag, startPoint x: 148, startPoint y: 258, endPoint x: 132, endPoint y: 257, distance: 15.5
click at [138, 256] on input "range" at bounding box center [157, 255] width 39 height 2
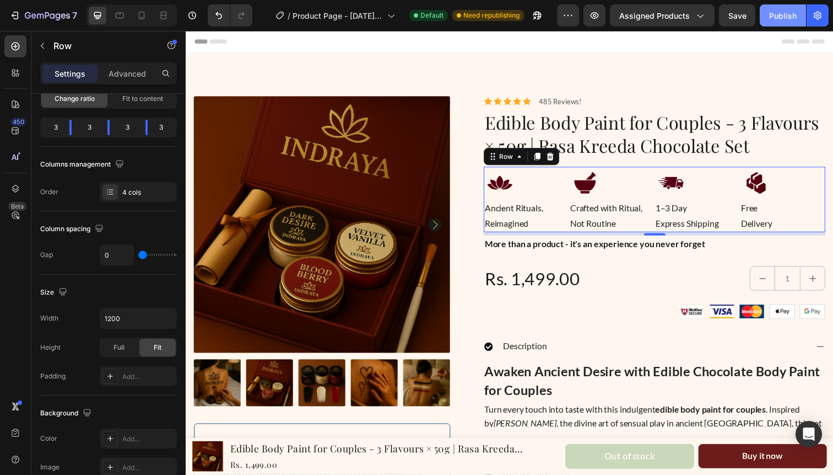
click at [774, 13] on div "Publish" at bounding box center [783, 16] width 28 height 12
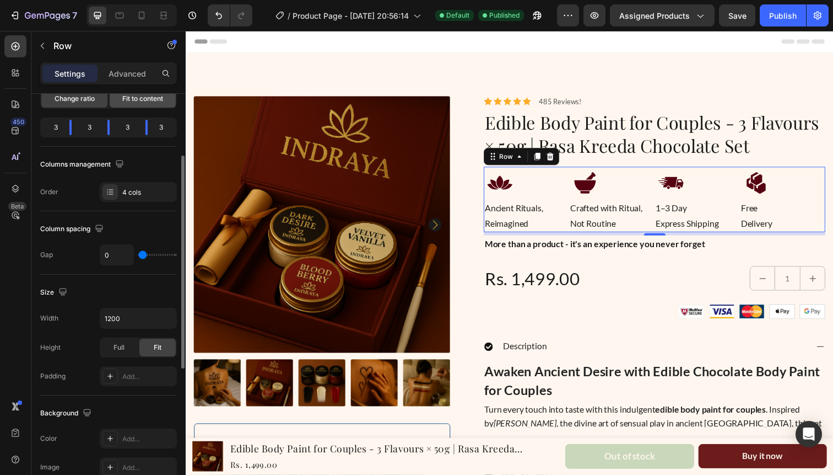
click at [143, 103] on span "Fit to content" at bounding box center [142, 99] width 41 height 10
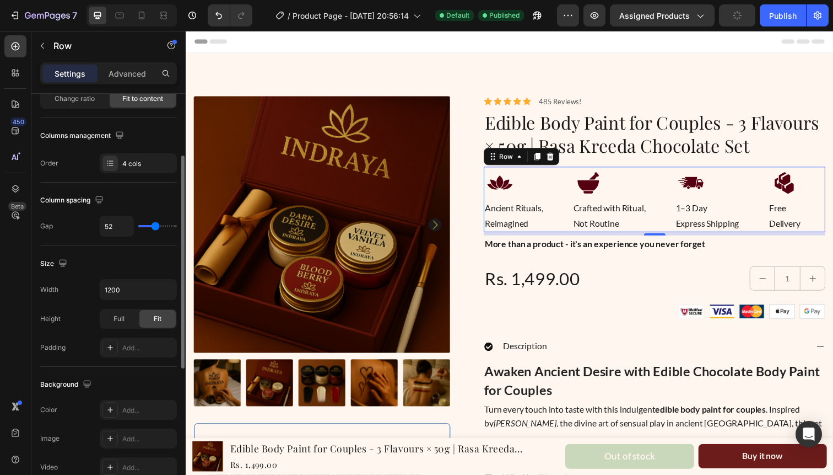
drag, startPoint x: 142, startPoint y: 228, endPoint x: 155, endPoint y: 229, distance: 13.3
click at [155, 227] on input "range" at bounding box center [157, 226] width 39 height 2
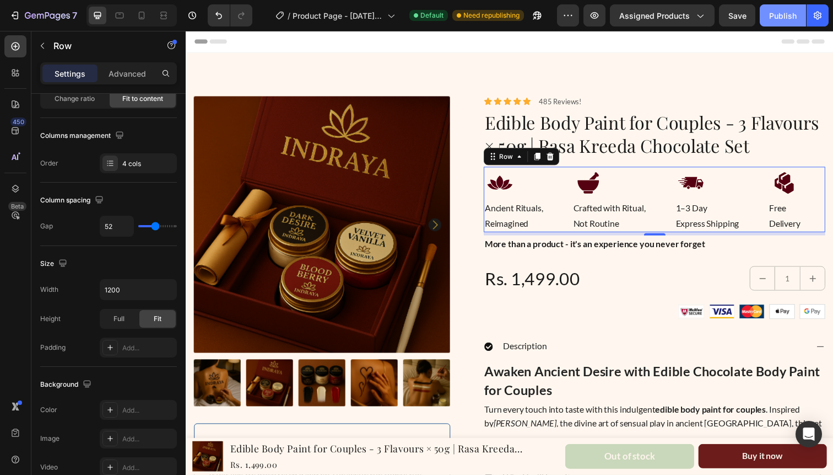
click at [796, 8] on button "Publish" at bounding box center [783, 15] width 46 height 22
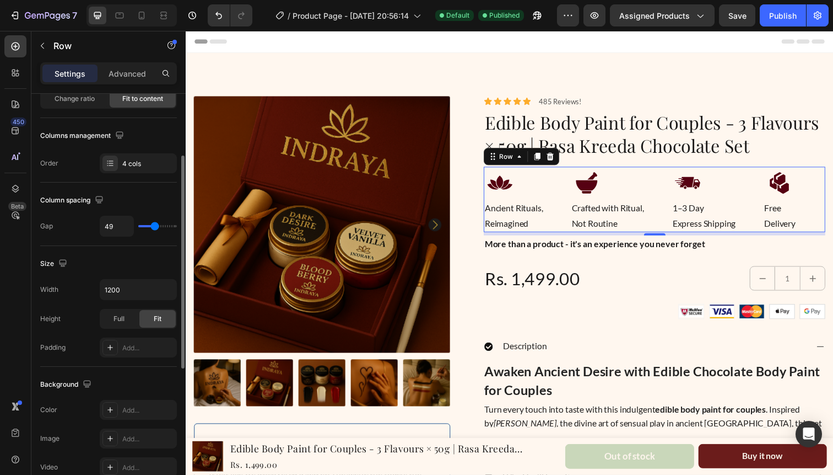
click at [154, 225] on input "range" at bounding box center [157, 226] width 39 height 2
click at [122, 222] on input "49" at bounding box center [116, 226] width 33 height 20
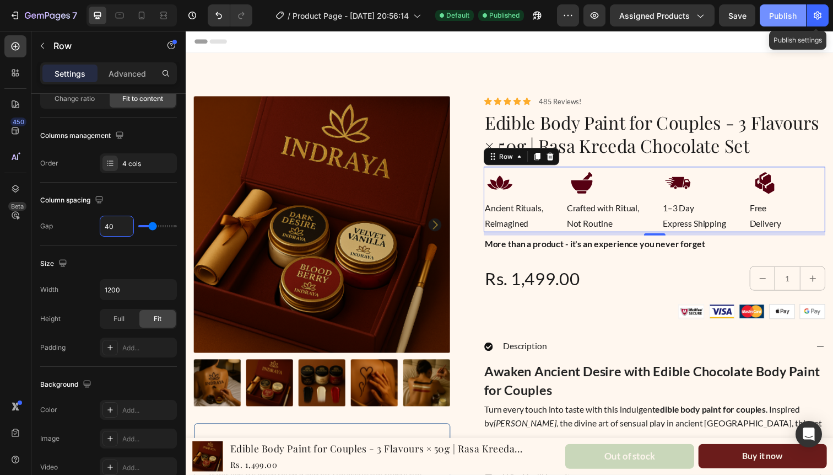
click at [789, 9] on button "Publish" at bounding box center [783, 15] width 46 height 22
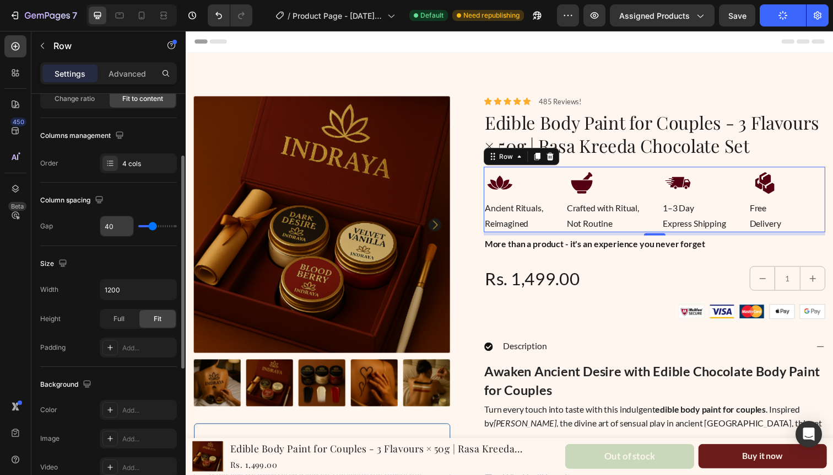
click at [112, 225] on input "40" at bounding box center [116, 226] width 33 height 20
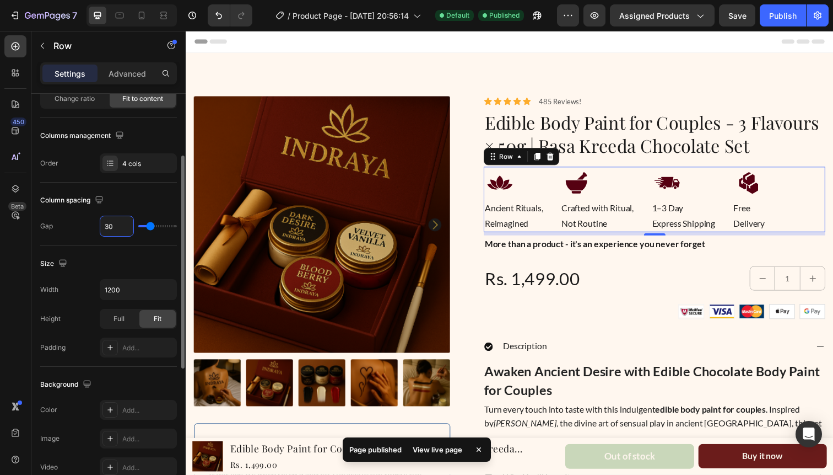
click at [64, 187] on div "Column spacing Gap 30" at bounding box center [108, 213] width 137 height 63
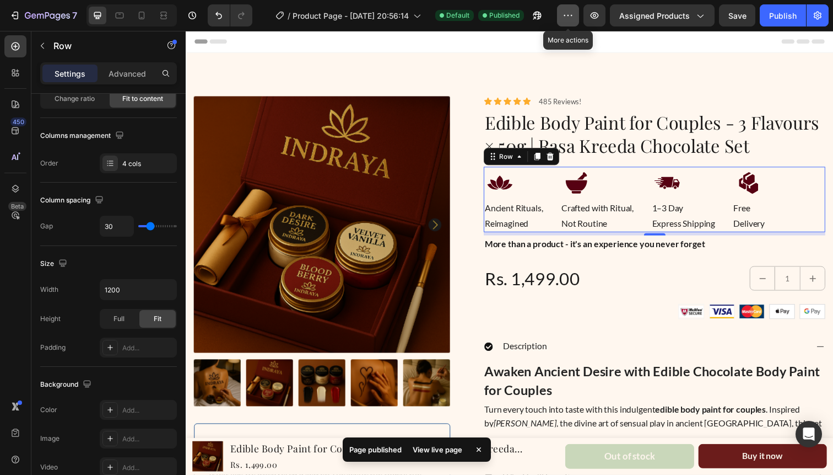
click at [572, 17] on icon "button" at bounding box center [568, 15] width 11 height 11
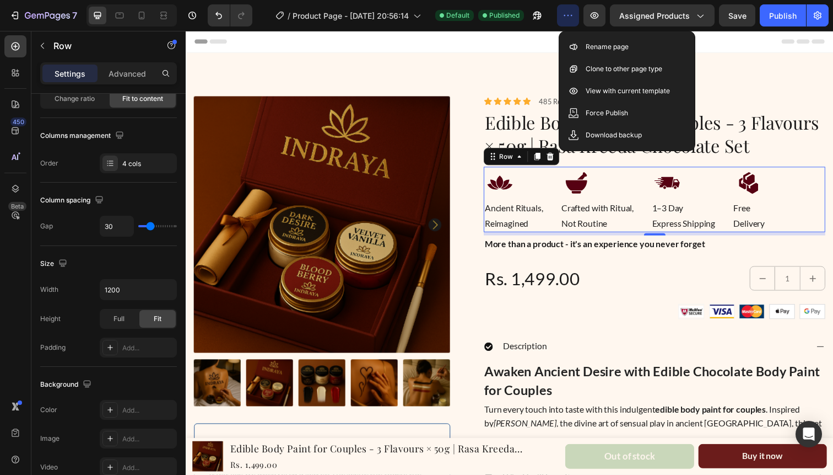
click at [572, 17] on icon "button" at bounding box center [568, 15] width 11 height 11
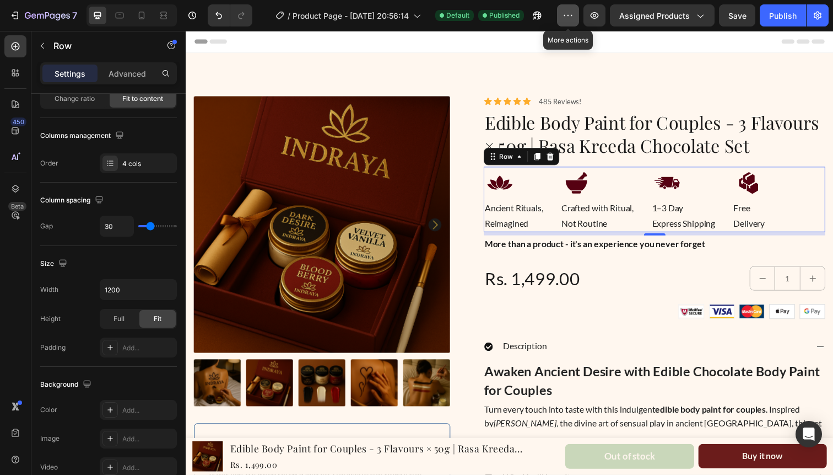
click at [570, 12] on icon "button" at bounding box center [568, 15] width 11 height 11
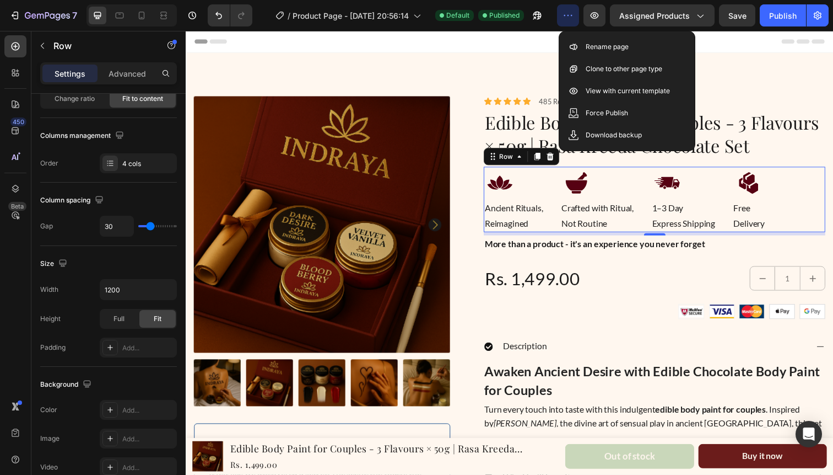
click at [570, 12] on icon "button" at bounding box center [568, 15] width 11 height 11
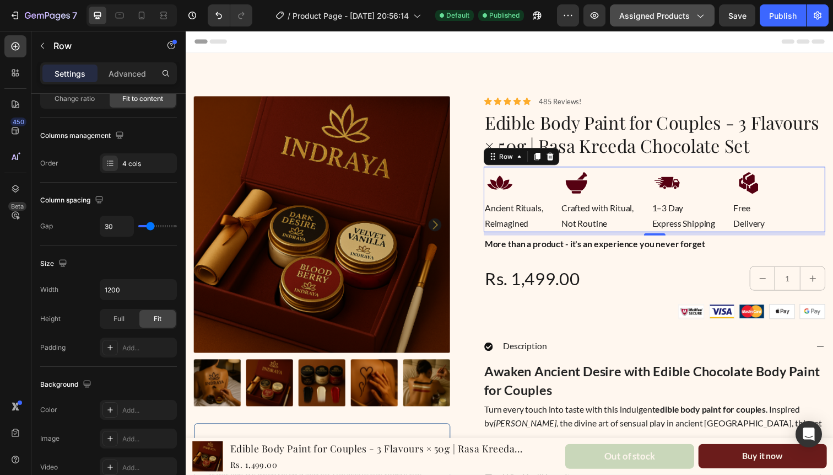
click at [676, 12] on span "Assigned Products" at bounding box center [655, 16] width 71 height 12
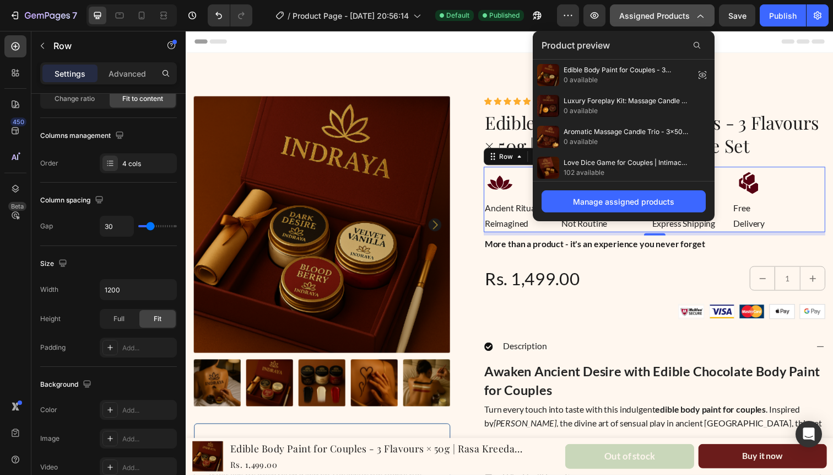
click at [685, 12] on span "Assigned Products" at bounding box center [655, 16] width 71 height 12
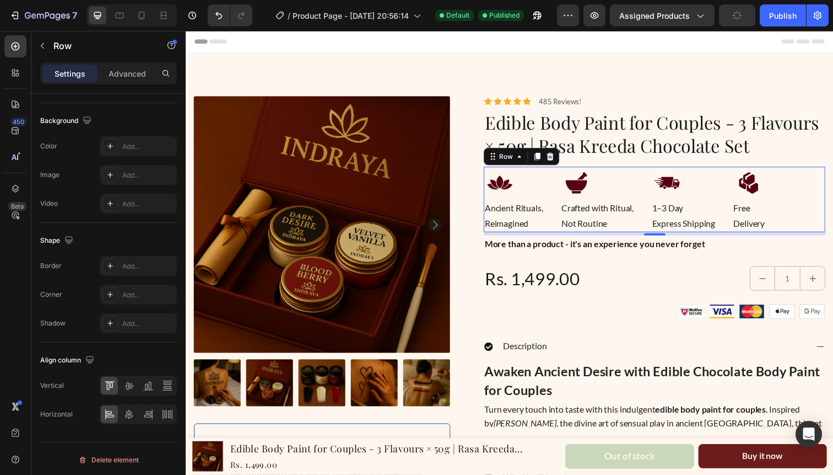
scroll to position [0, 0]
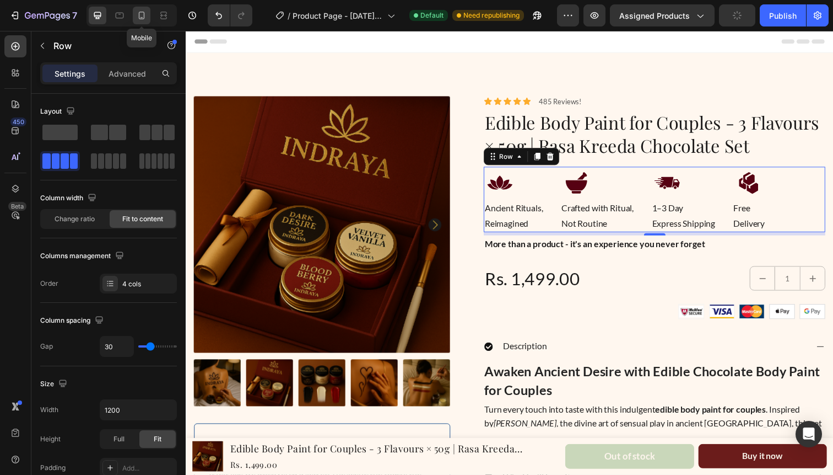
click at [141, 15] on icon at bounding box center [141, 15] width 11 height 11
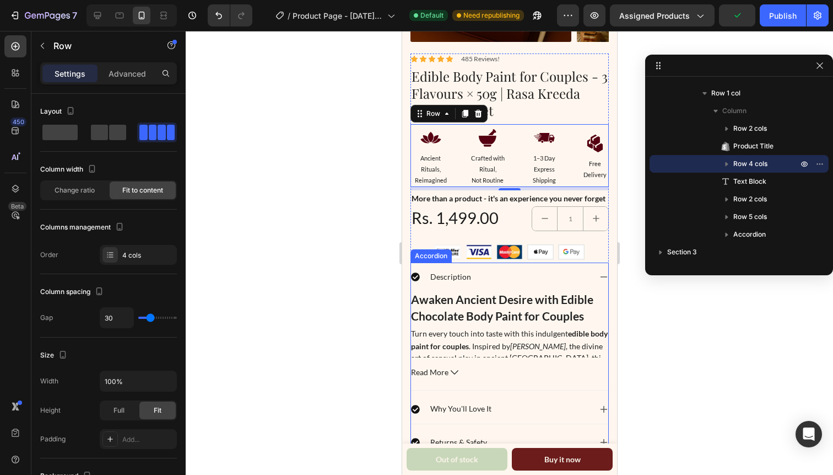
scroll to position [162, 0]
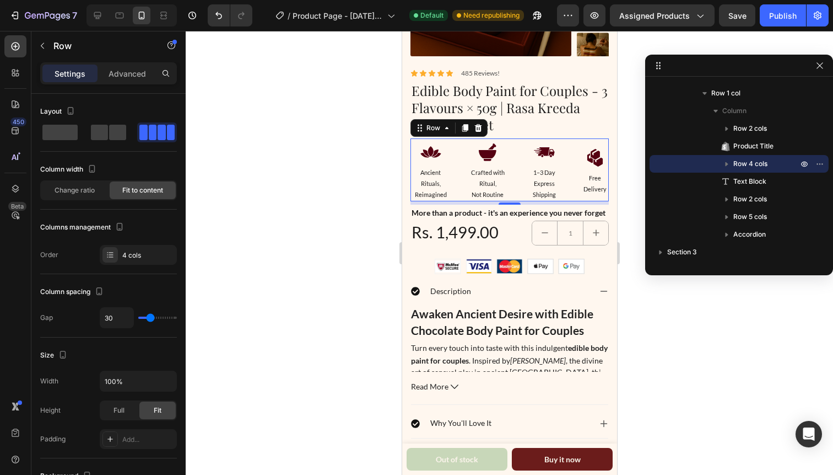
click at [777, 28] on div "7 / Product Page - [DATE] 20:56:14 Default Need republishing Preview Assigned P…" at bounding box center [416, 15] width 833 height 31
click at [779, 16] on div "Publish" at bounding box center [783, 16] width 28 height 12
